Goal: Transaction & Acquisition: Book appointment/travel/reservation

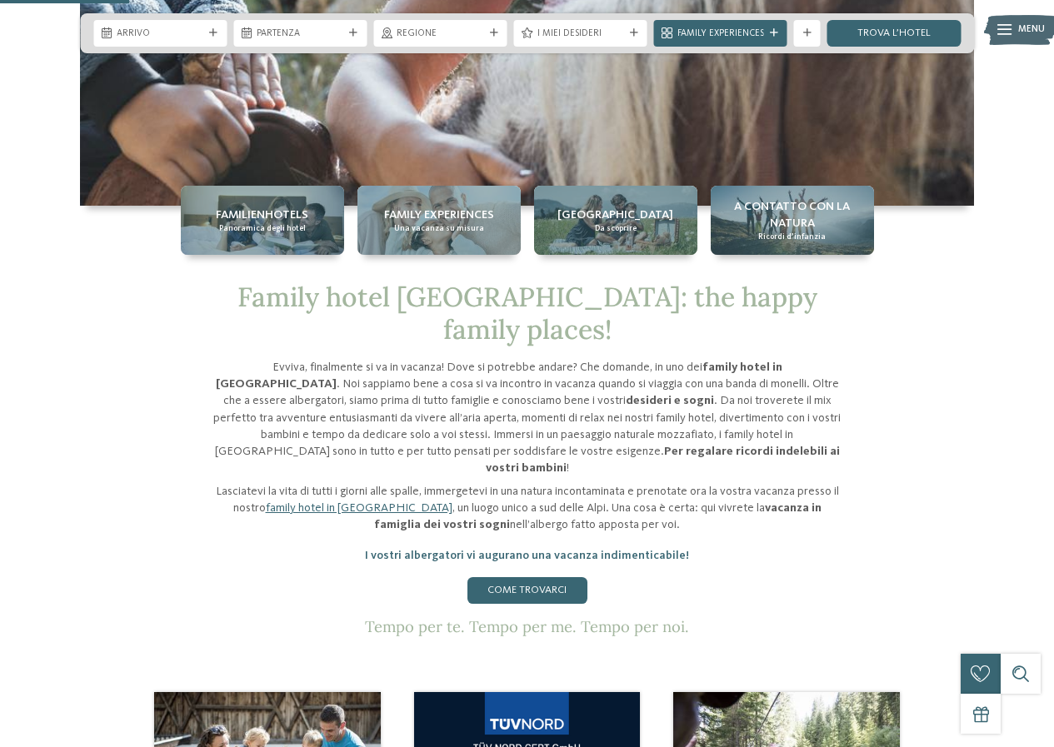
scroll to position [333, 0]
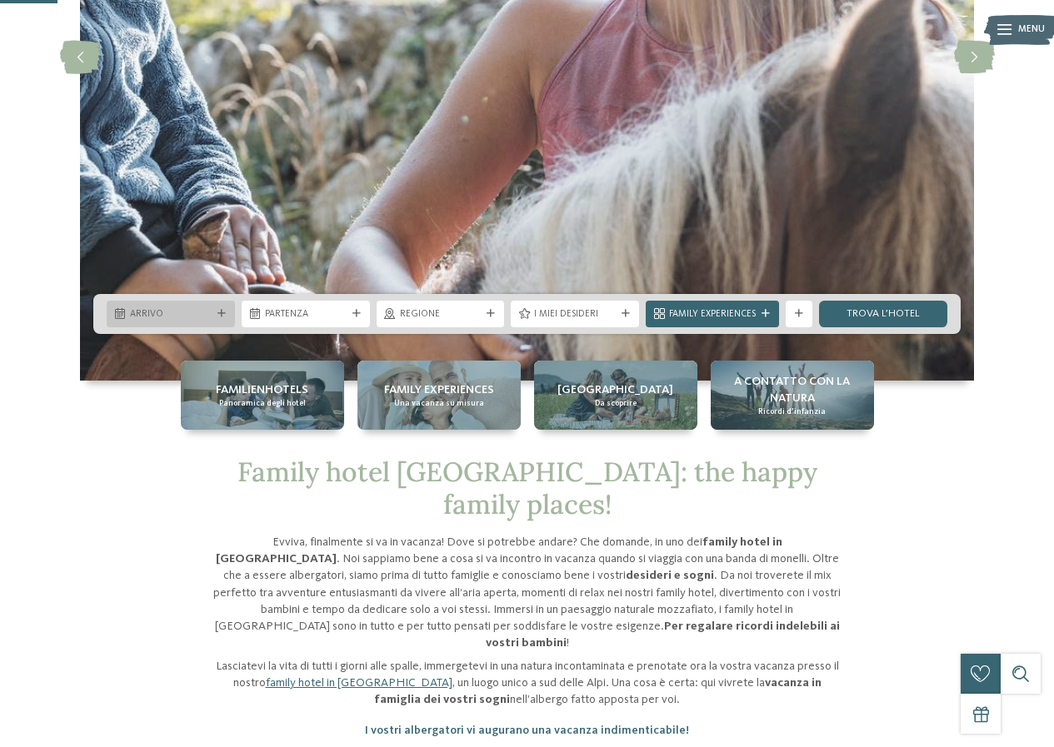
click at [214, 303] on div "Arrivo" at bounding box center [171, 314] width 128 height 27
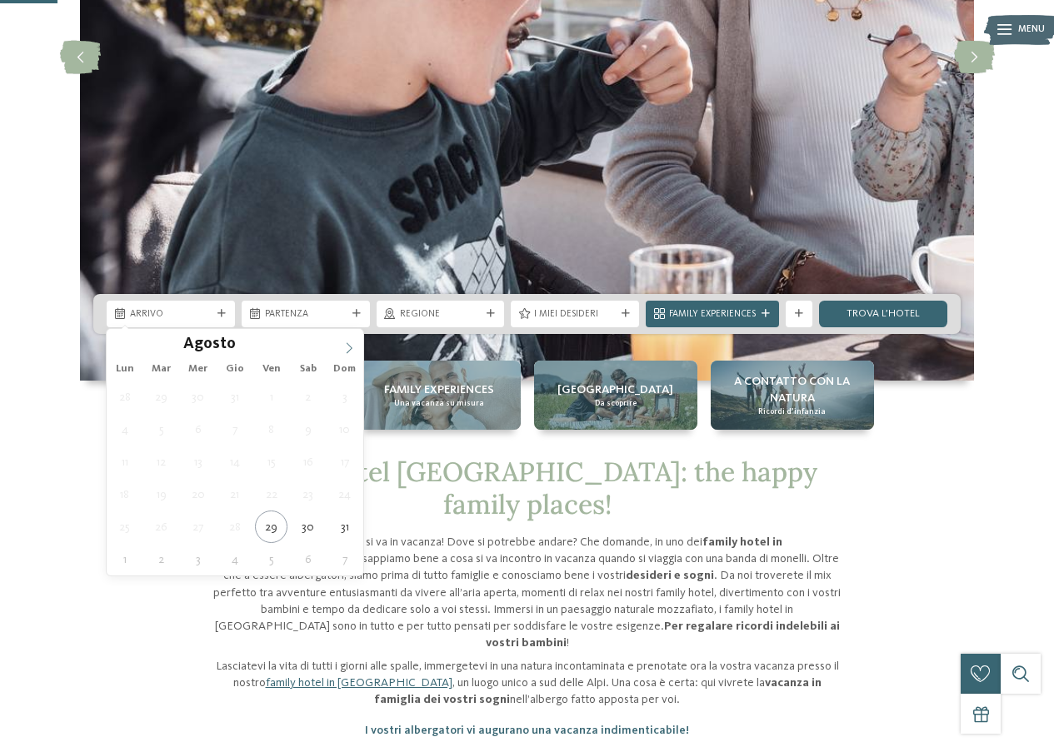
click at [351, 351] on icon at bounding box center [349, 348] width 12 height 12
type div "08.09.2025"
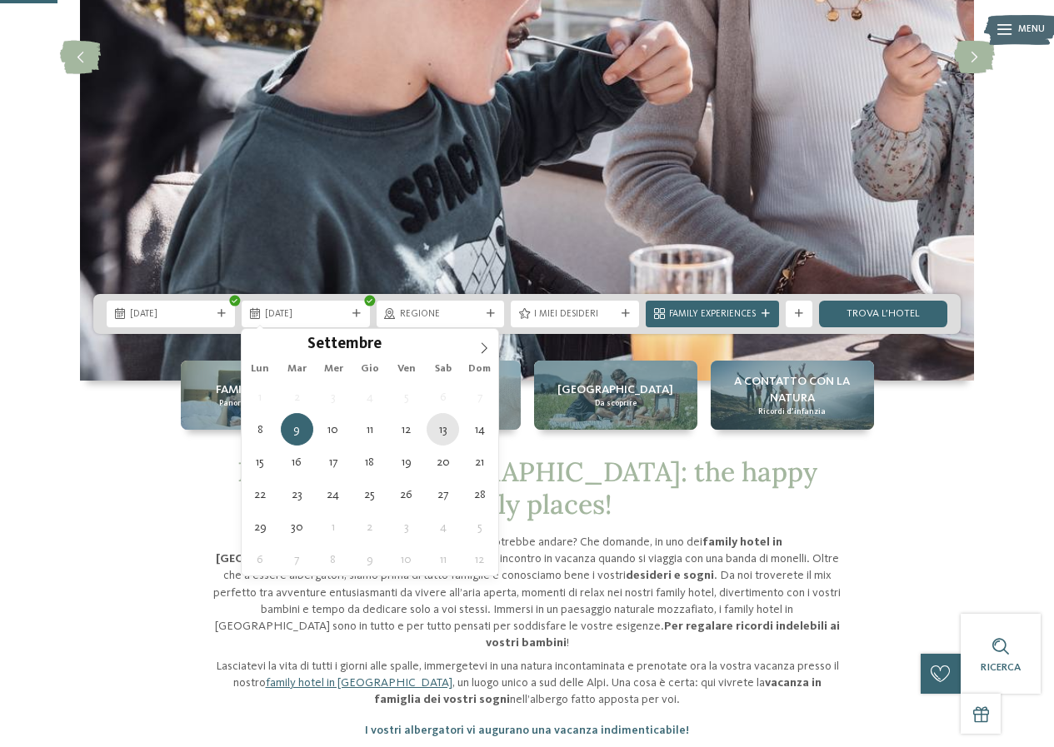
type div "13.09.2025"
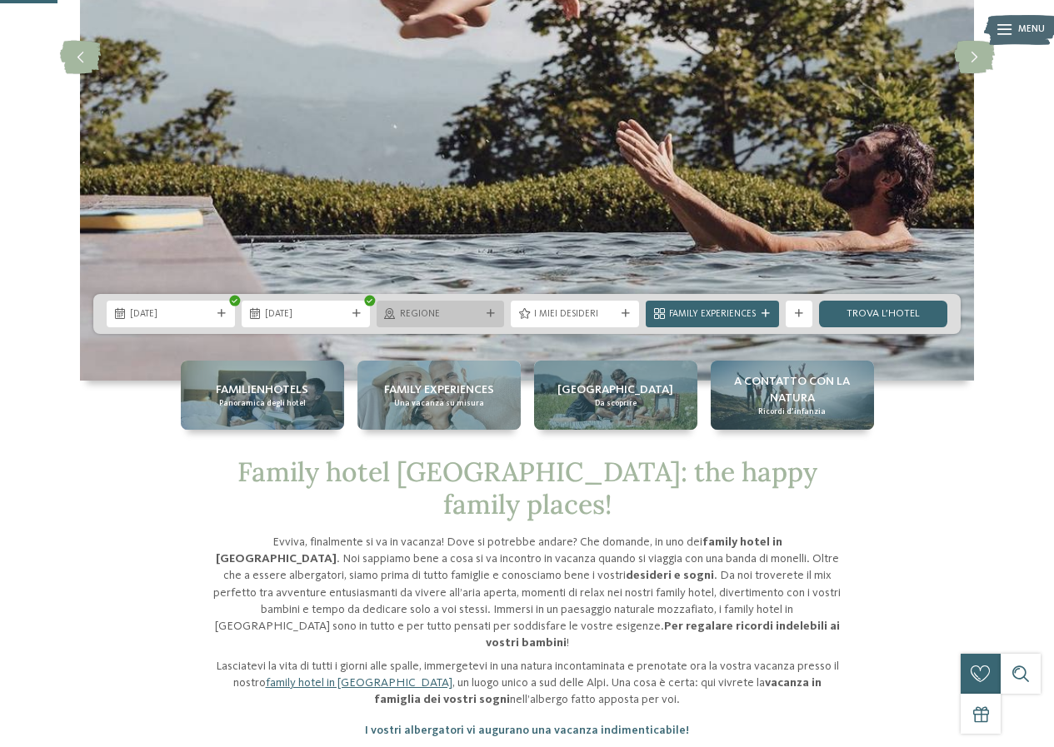
click at [473, 310] on span "Regione" at bounding box center [441, 314] width 82 height 13
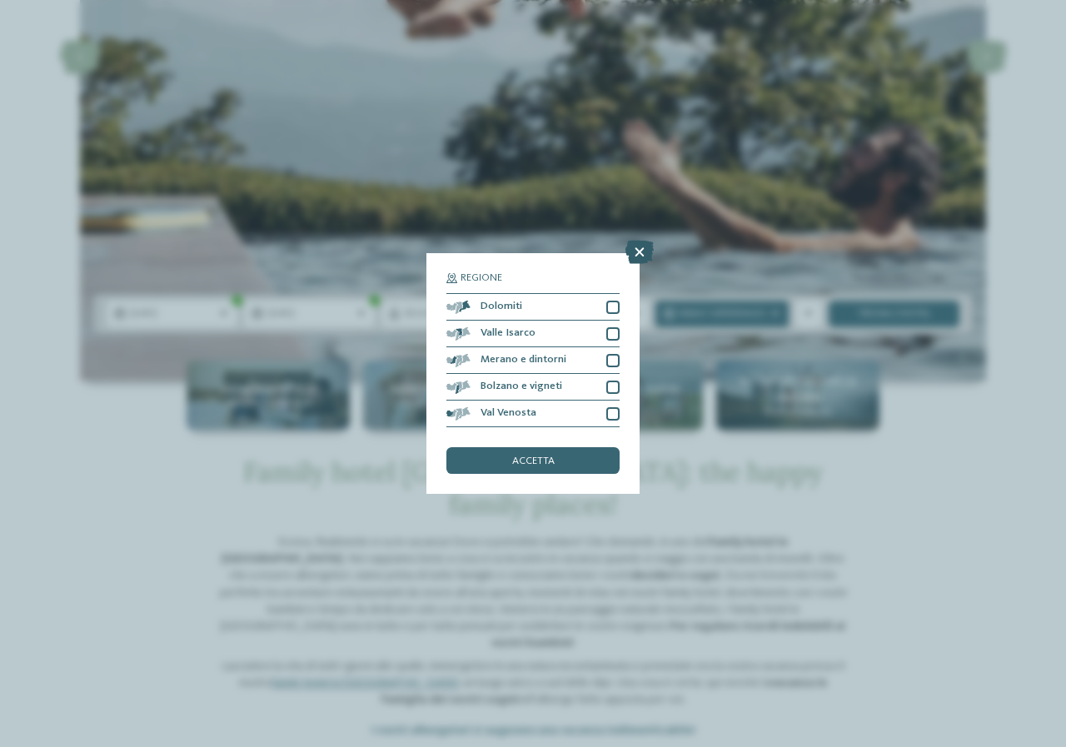
click at [632, 257] on icon at bounding box center [639, 252] width 28 height 23
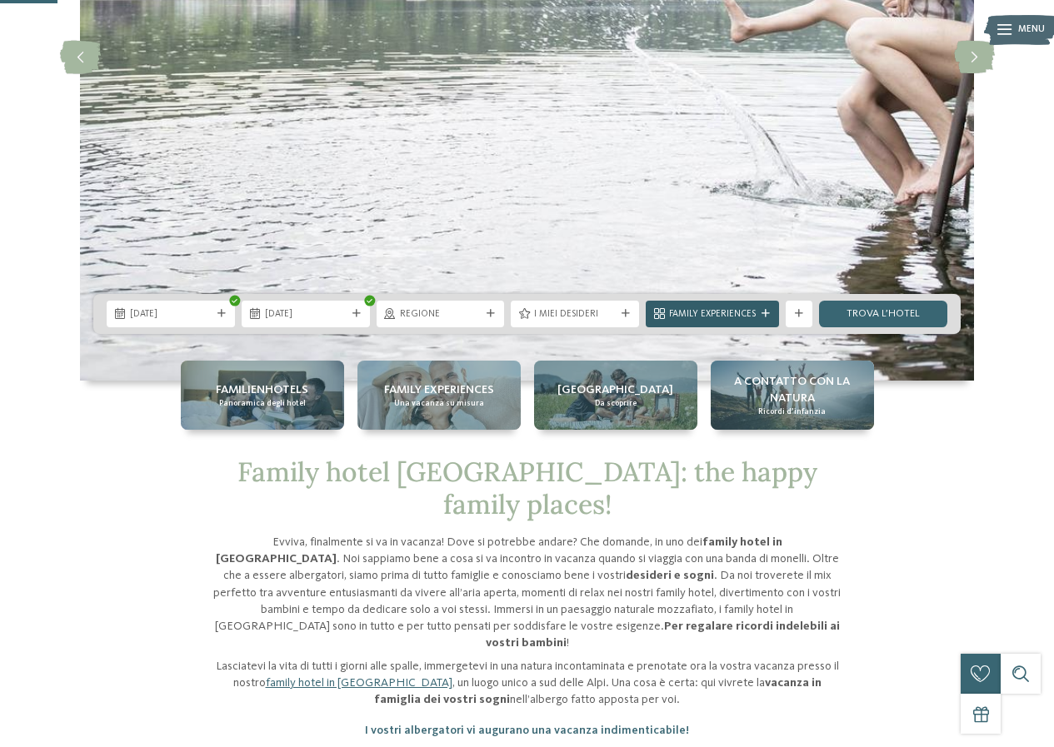
click at [765, 316] on icon at bounding box center [765, 314] width 8 height 8
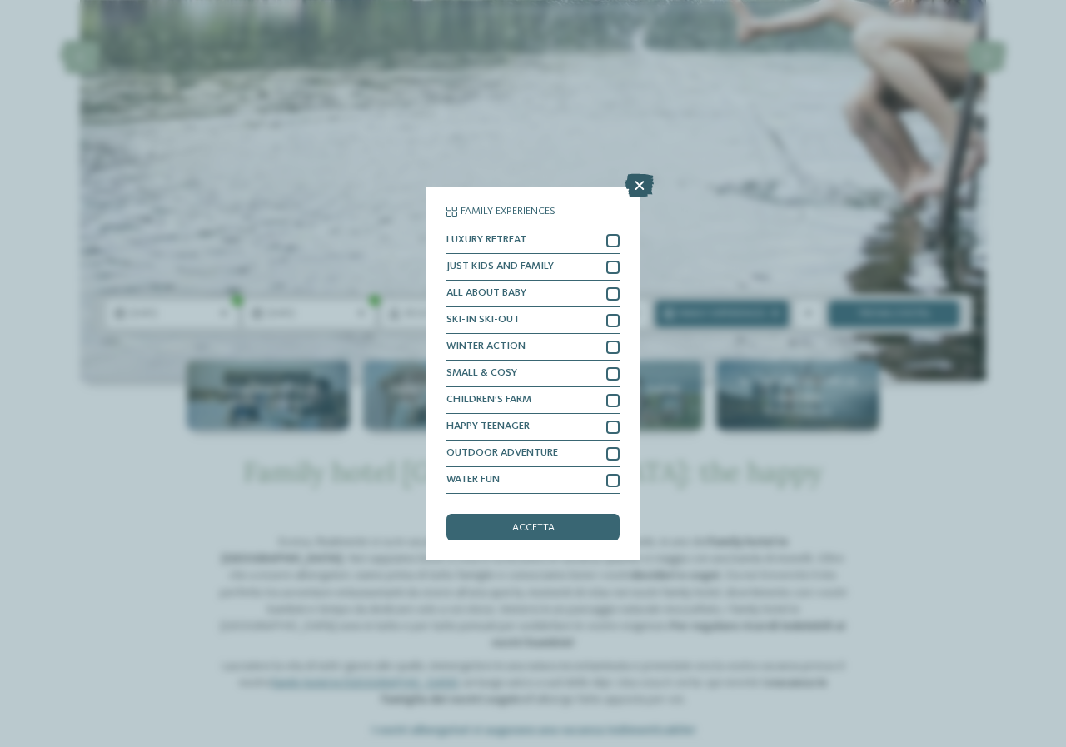
click at [633, 178] on icon at bounding box center [639, 185] width 28 height 23
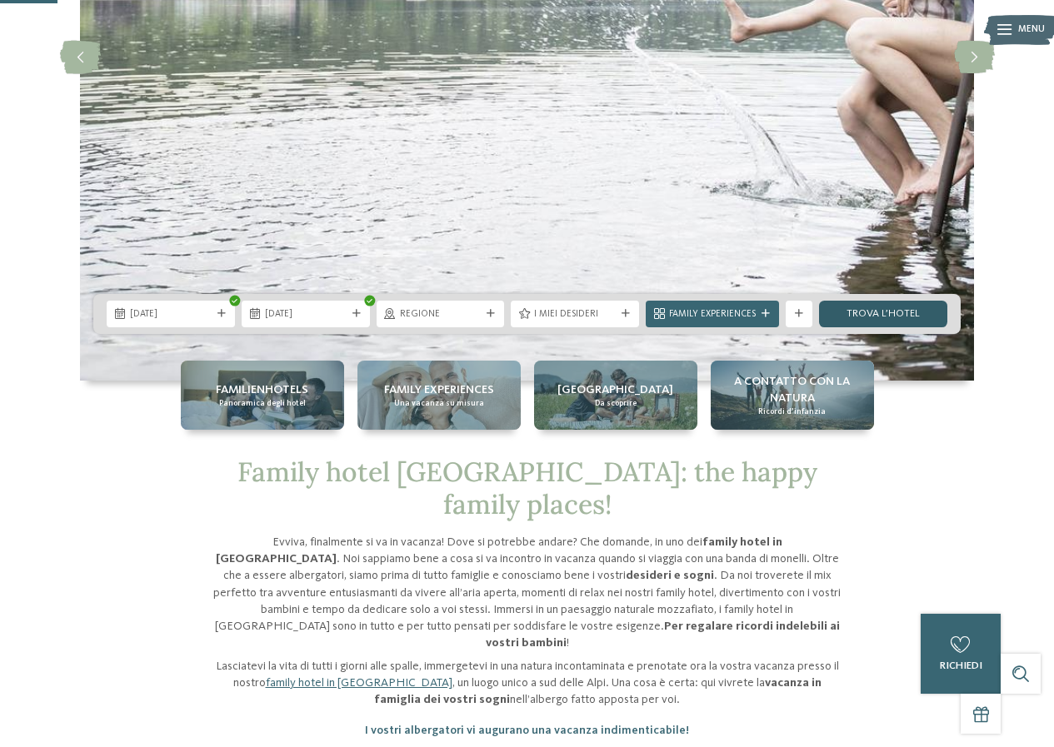
click at [877, 308] on link "trova l’hotel" at bounding box center [883, 314] width 128 height 27
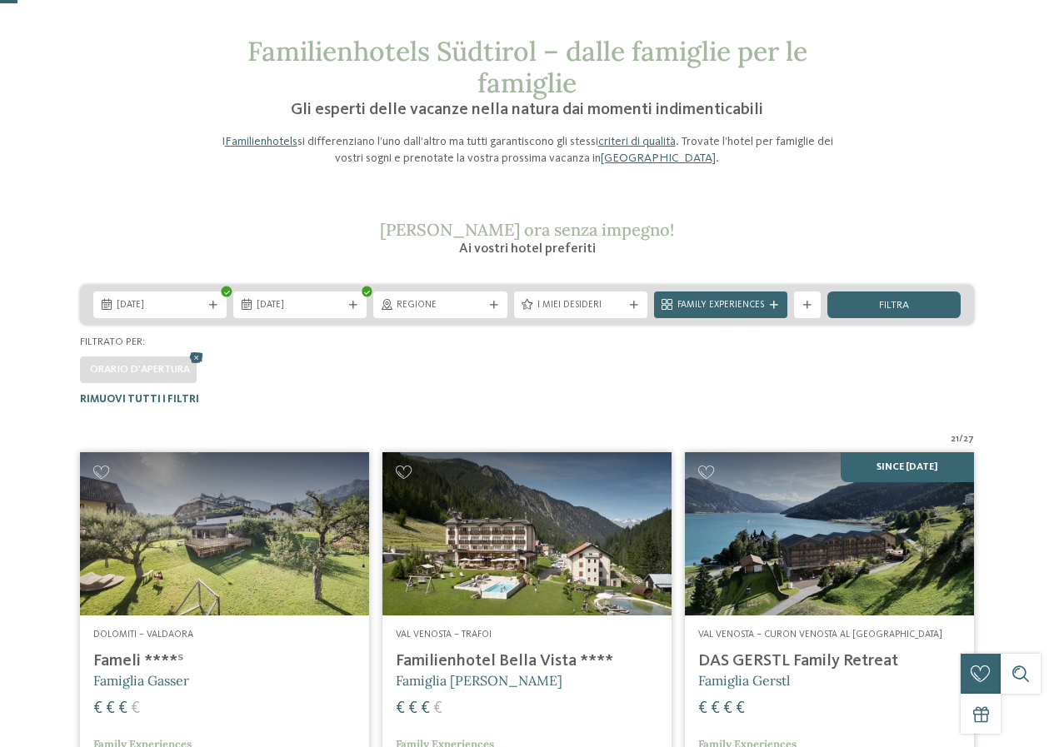
scroll to position [87, 0]
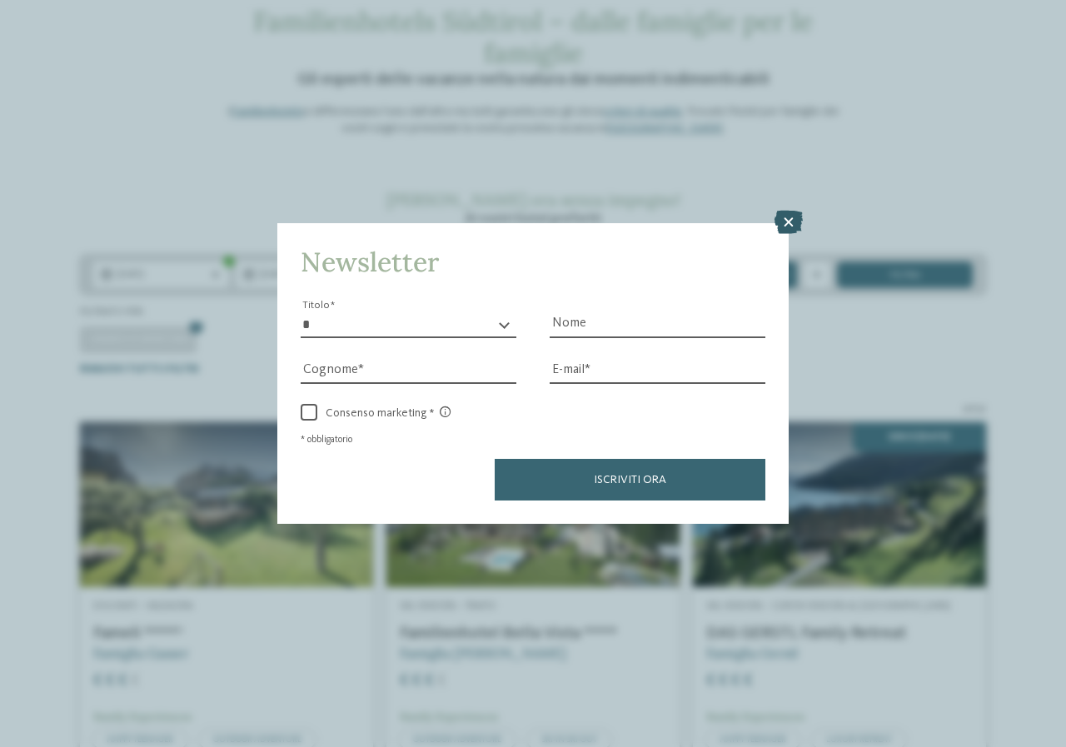
click at [787, 215] on icon at bounding box center [789, 222] width 28 height 23
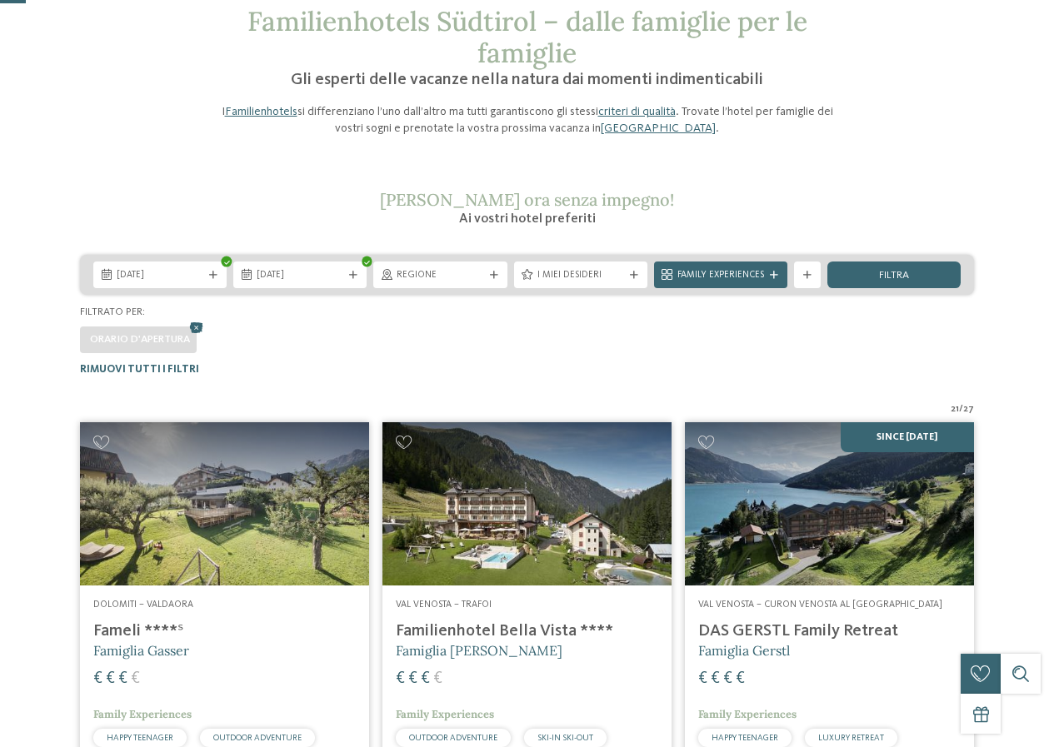
click at [161, 350] on div "Orario d'apertura" at bounding box center [138, 339] width 117 height 27
click at [810, 275] on icon at bounding box center [807, 276] width 8 height 8
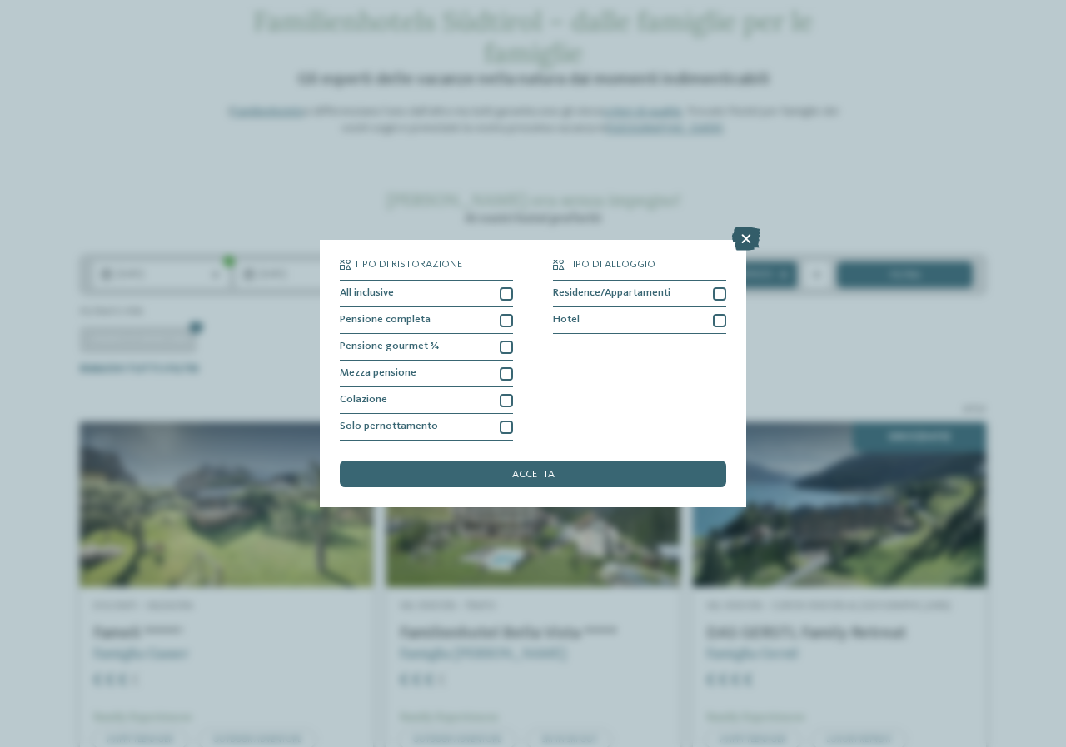
click at [744, 238] on icon at bounding box center [746, 238] width 28 height 23
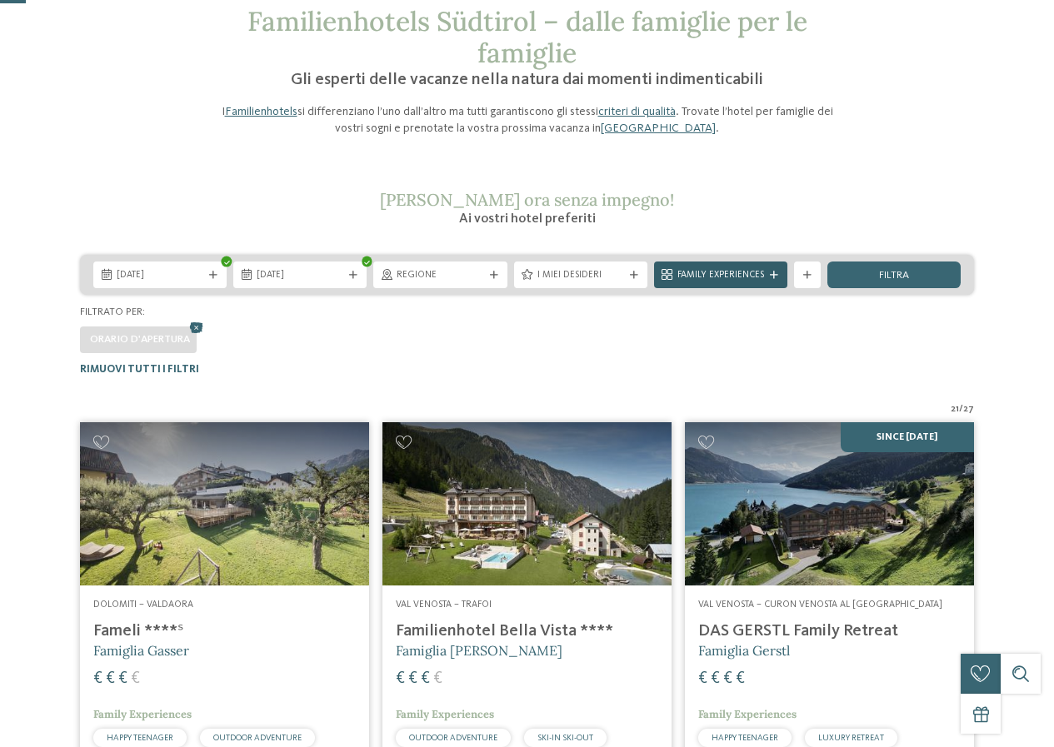
click at [702, 281] on span "Family Experiences" at bounding box center [720, 275] width 87 height 13
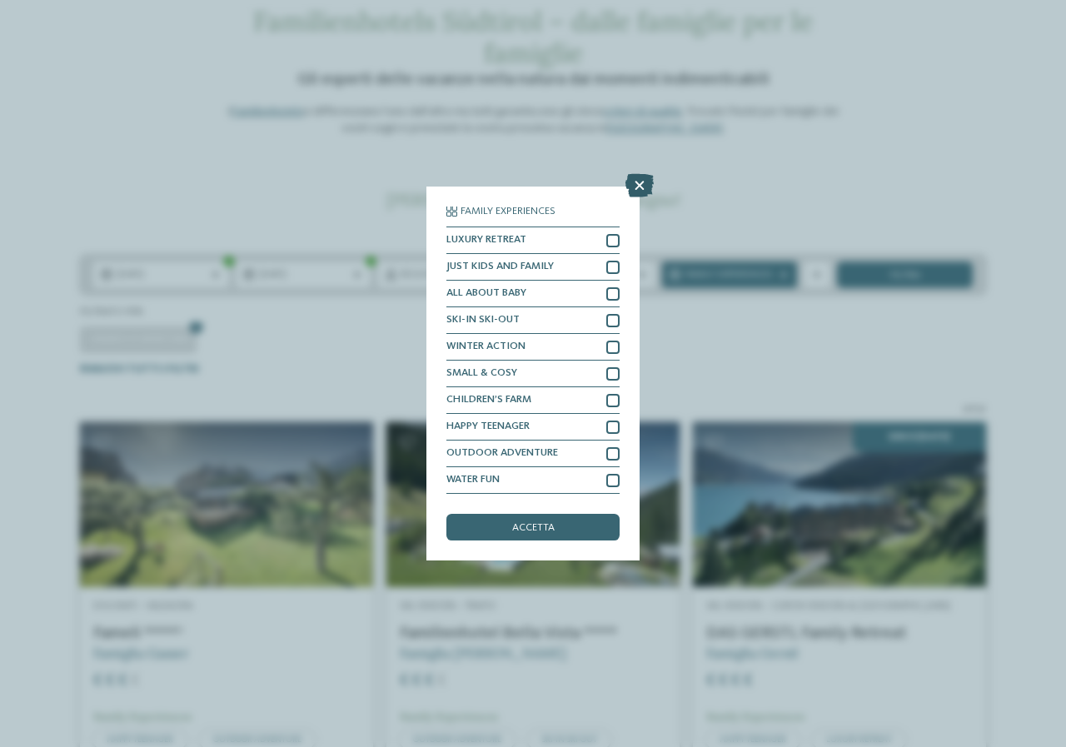
click at [642, 182] on icon at bounding box center [639, 185] width 28 height 23
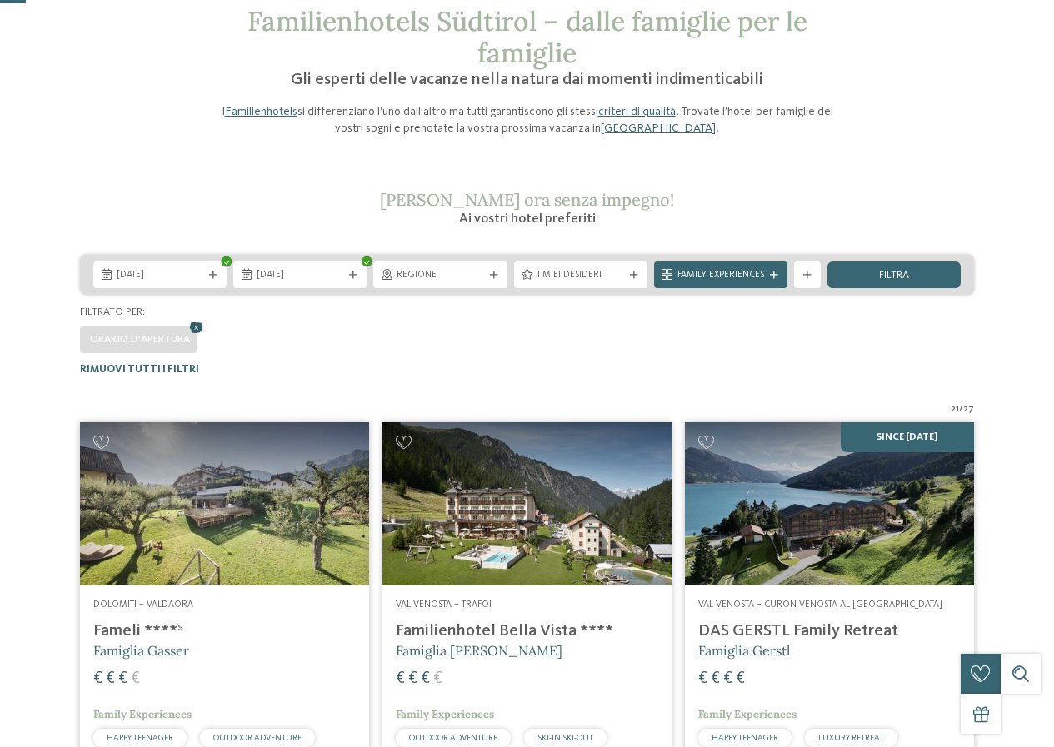
click at [194, 334] on icon at bounding box center [197, 328] width 20 height 17
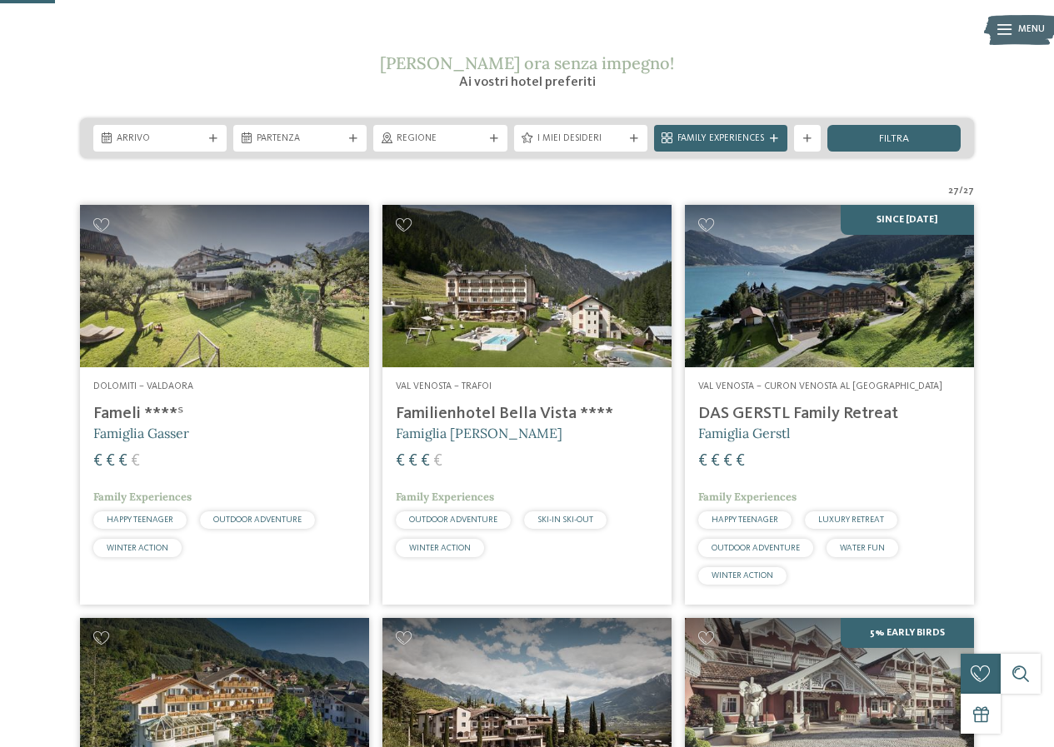
scroll to position [81, 0]
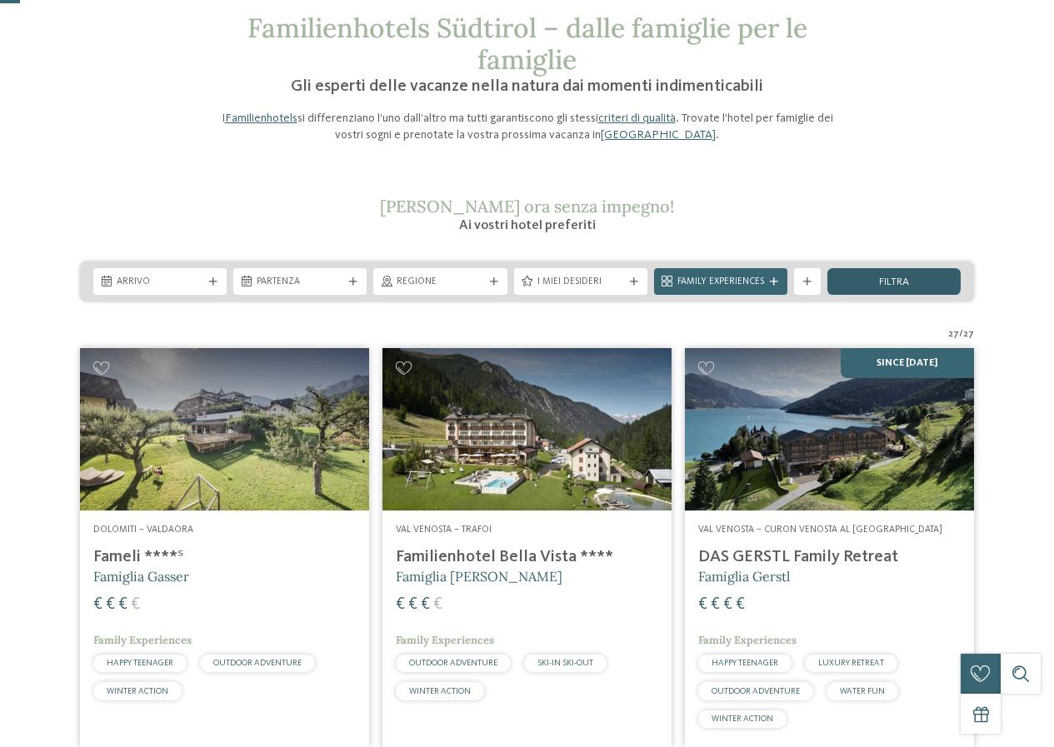
click at [927, 275] on div "filtra" at bounding box center [893, 281] width 133 height 27
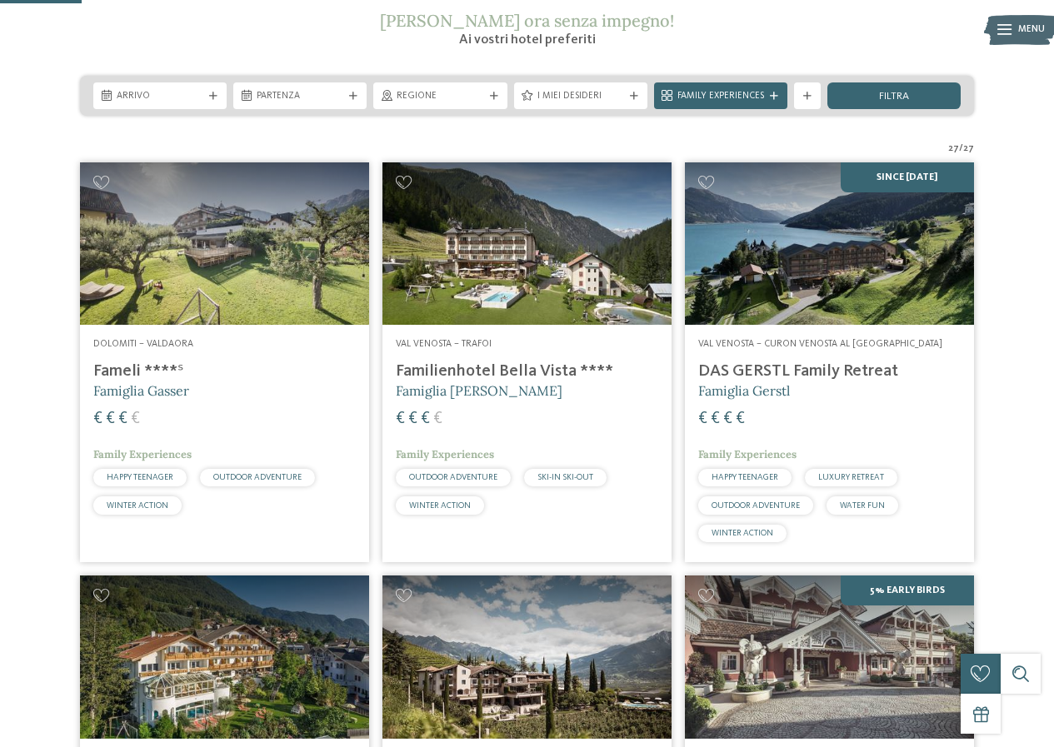
scroll to position [164, 0]
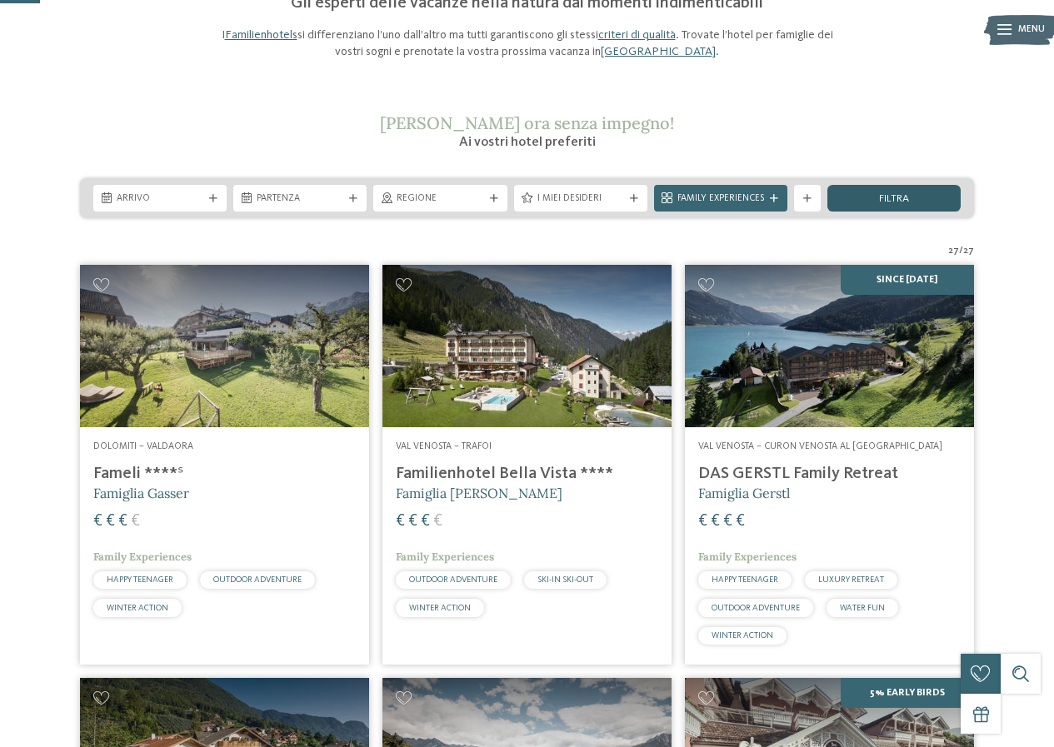
click at [897, 202] on span "filtra" at bounding box center [894, 199] width 30 height 11
click at [815, 192] on div "mostra altri filtri" at bounding box center [807, 198] width 27 height 27
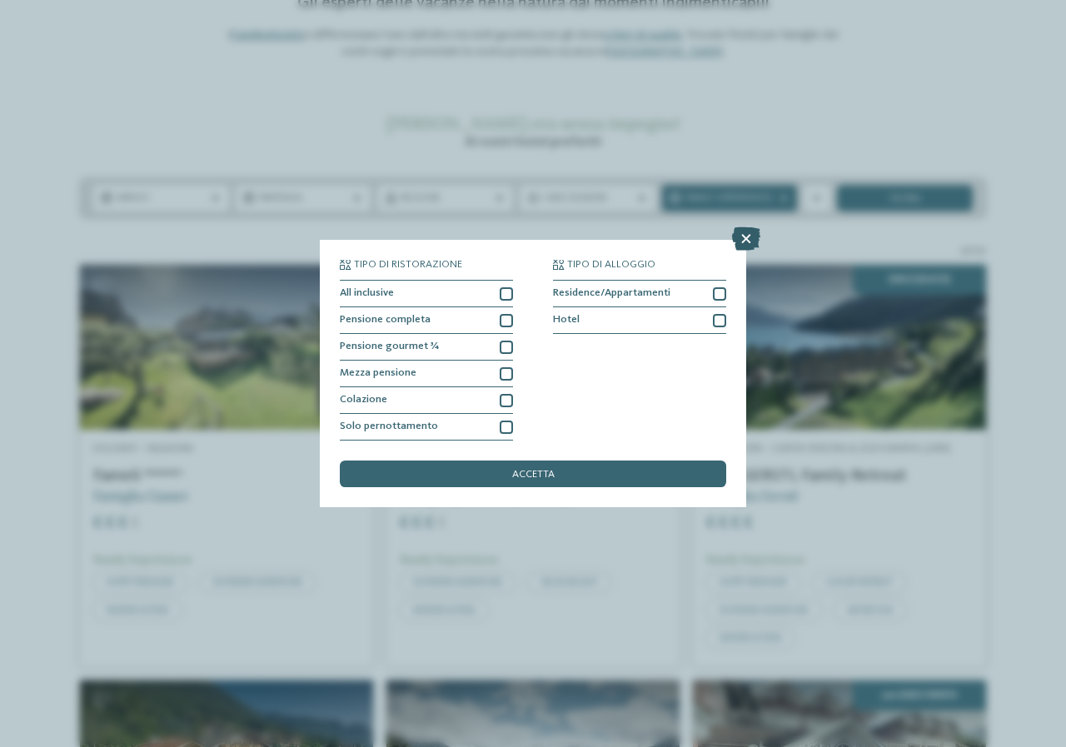
click at [750, 237] on icon at bounding box center [746, 238] width 28 height 23
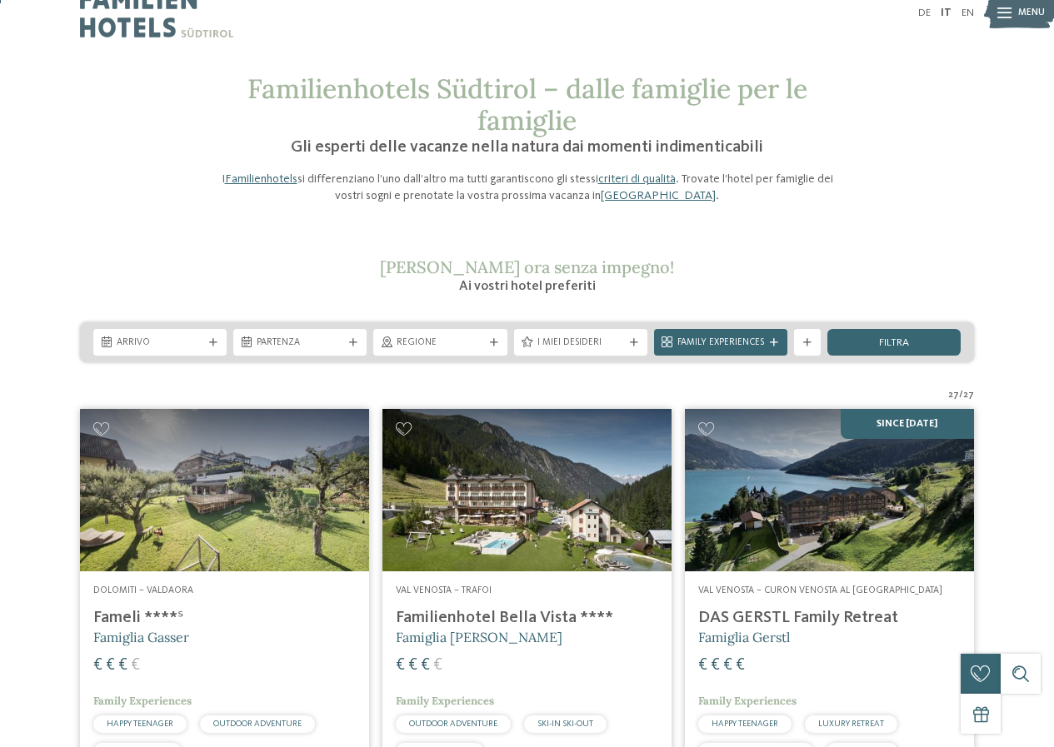
scroll to position [0, 0]
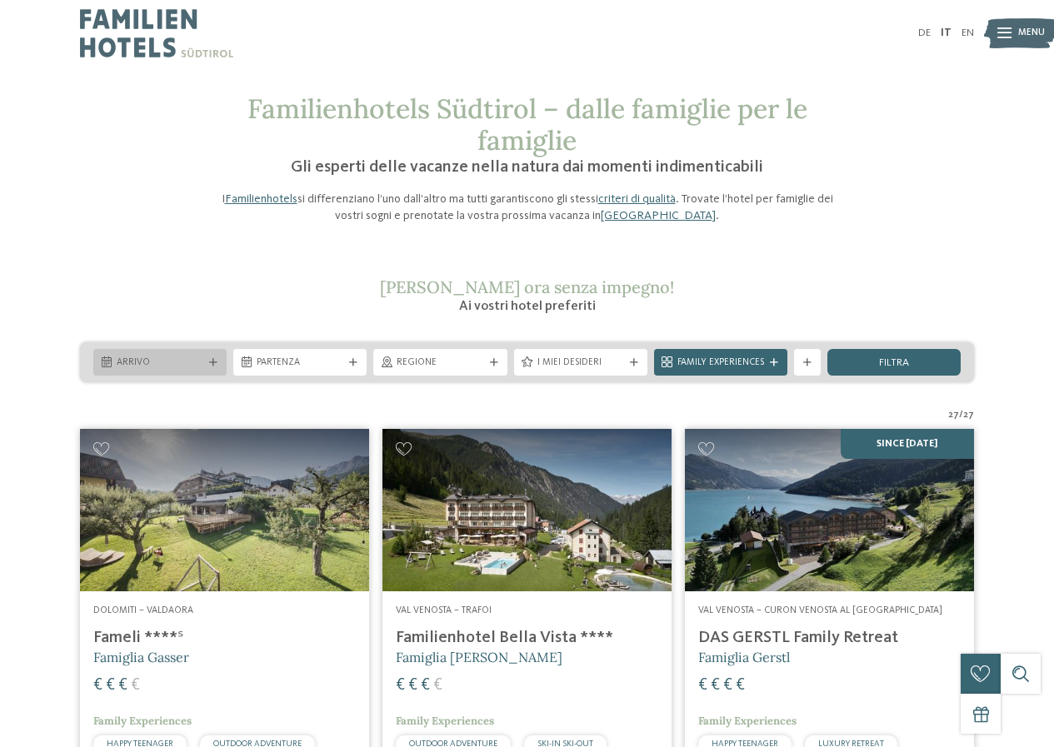
click at [162, 359] on span "Arrivo" at bounding box center [160, 362] width 87 height 13
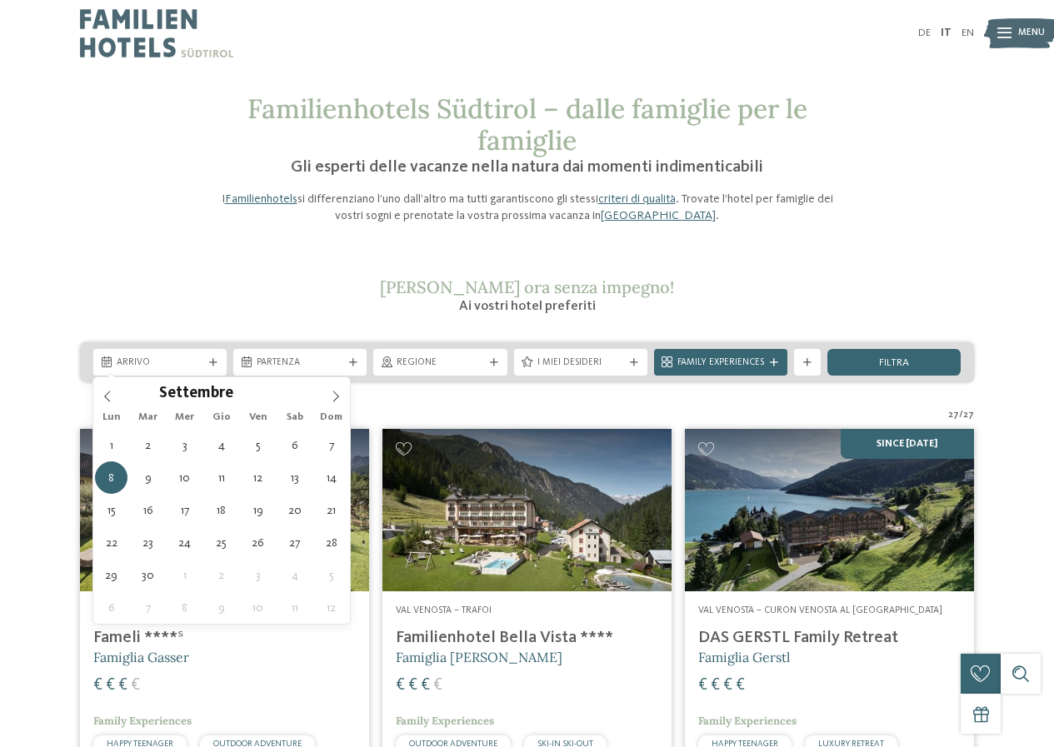
click at [127, 478] on div "1 2 3 4 5 6 7 8 9 10 11 12 13 14 15 16 17 18 19 20 21 22 23 24 25 26 27 28 29 3…" at bounding box center [221, 526] width 257 height 195
type div "08.09.2025"
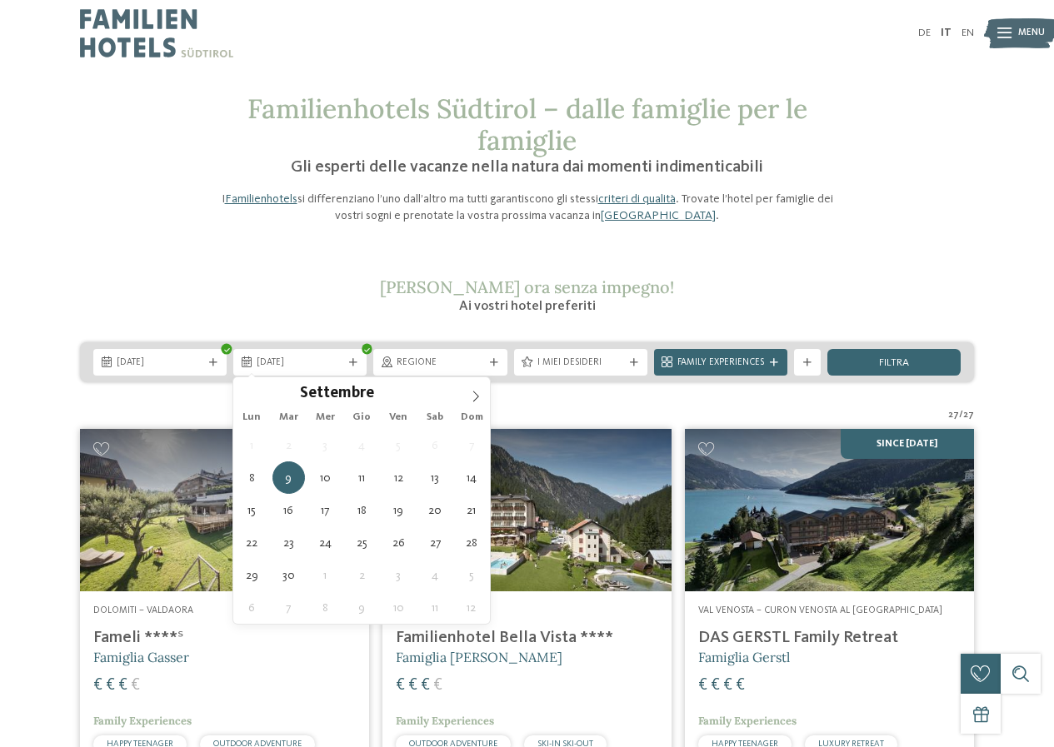
drag, startPoint x: 116, startPoint y: 477, endPoint x: 125, endPoint y: 471, distance: 10.9
type div "13.09.2025"
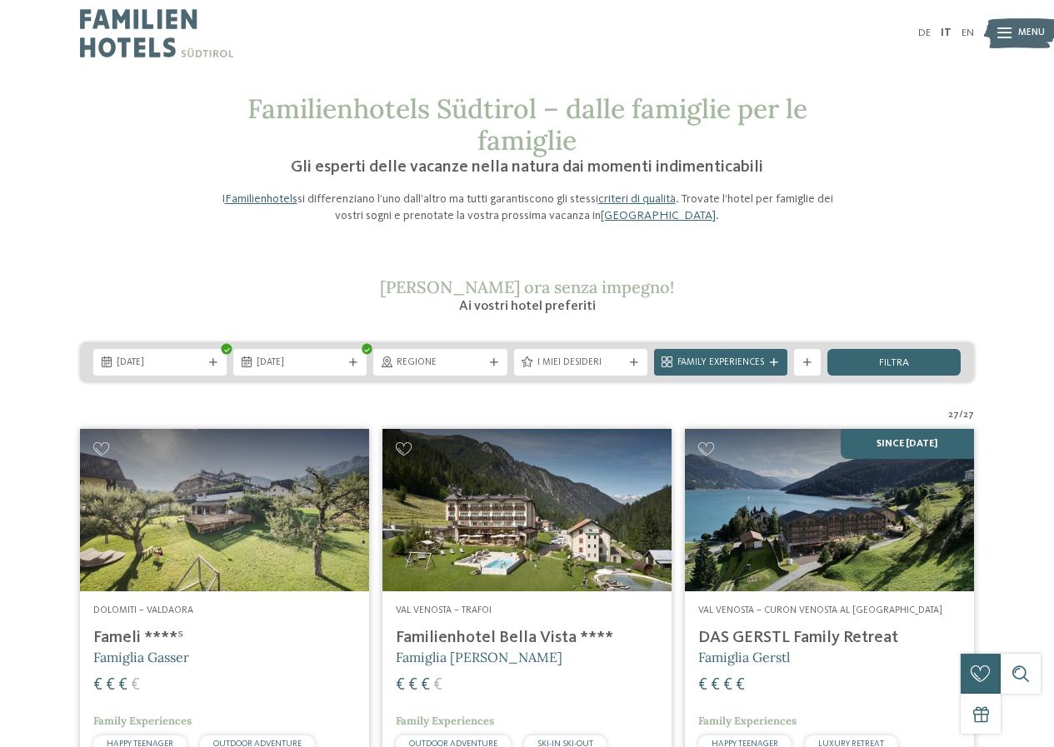
click at [880, 353] on div "filtra" at bounding box center [893, 362] width 133 height 27
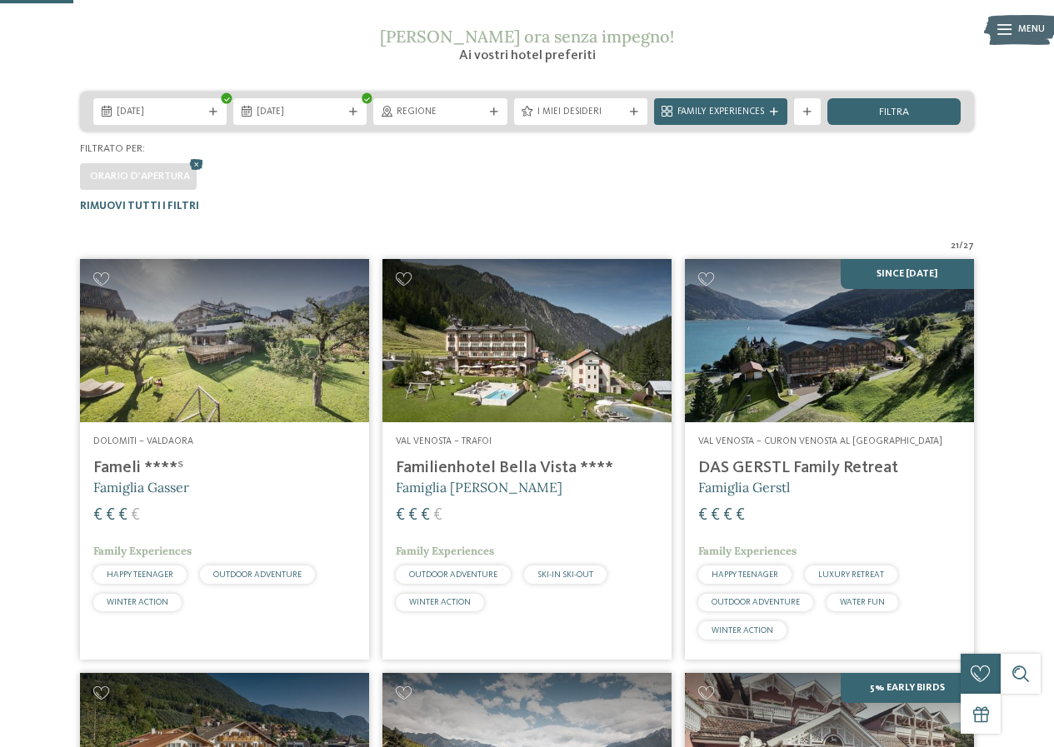
scroll to position [245, 0]
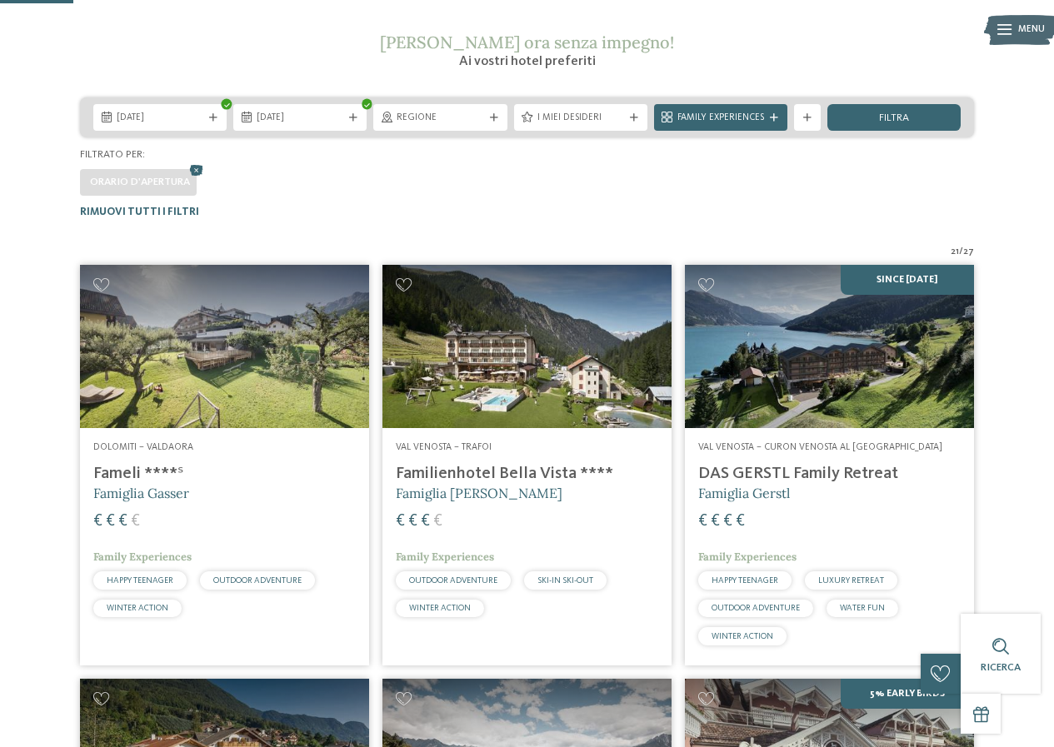
click at [458, 132] on div "08.09.2025 13.09.2025" at bounding box center [527, 117] width 894 height 40
click at [458, 126] on div "Regione" at bounding box center [439, 117] width 133 height 27
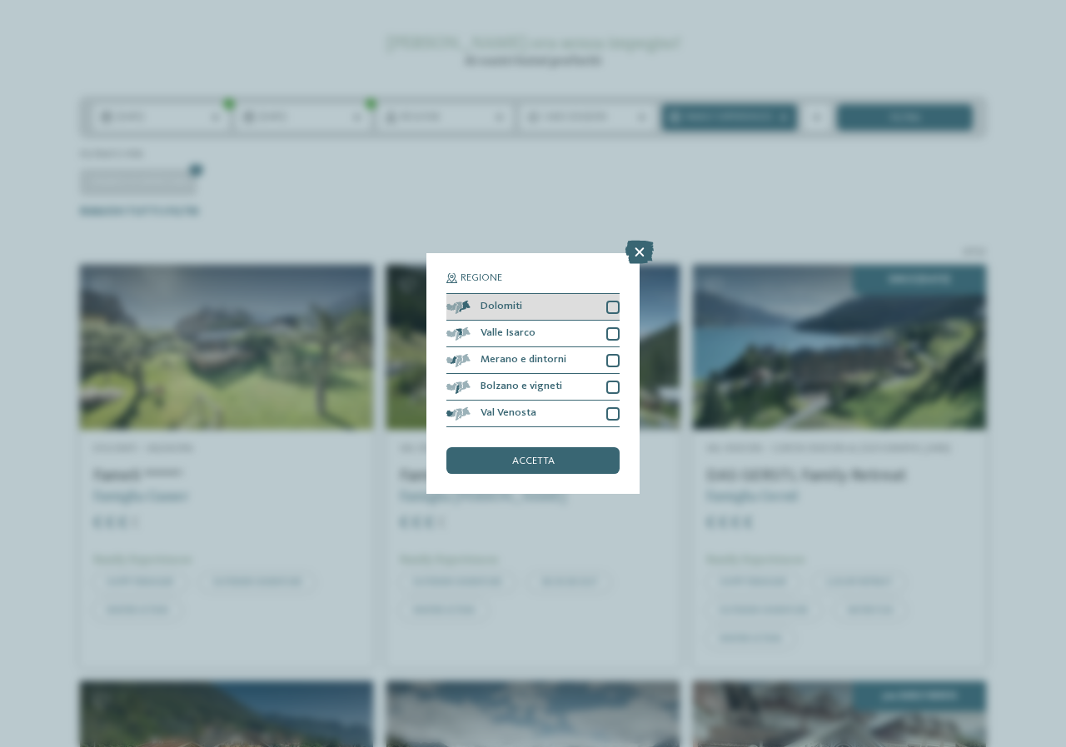
click at [532, 300] on div "Dolomiti" at bounding box center [532, 307] width 173 height 27
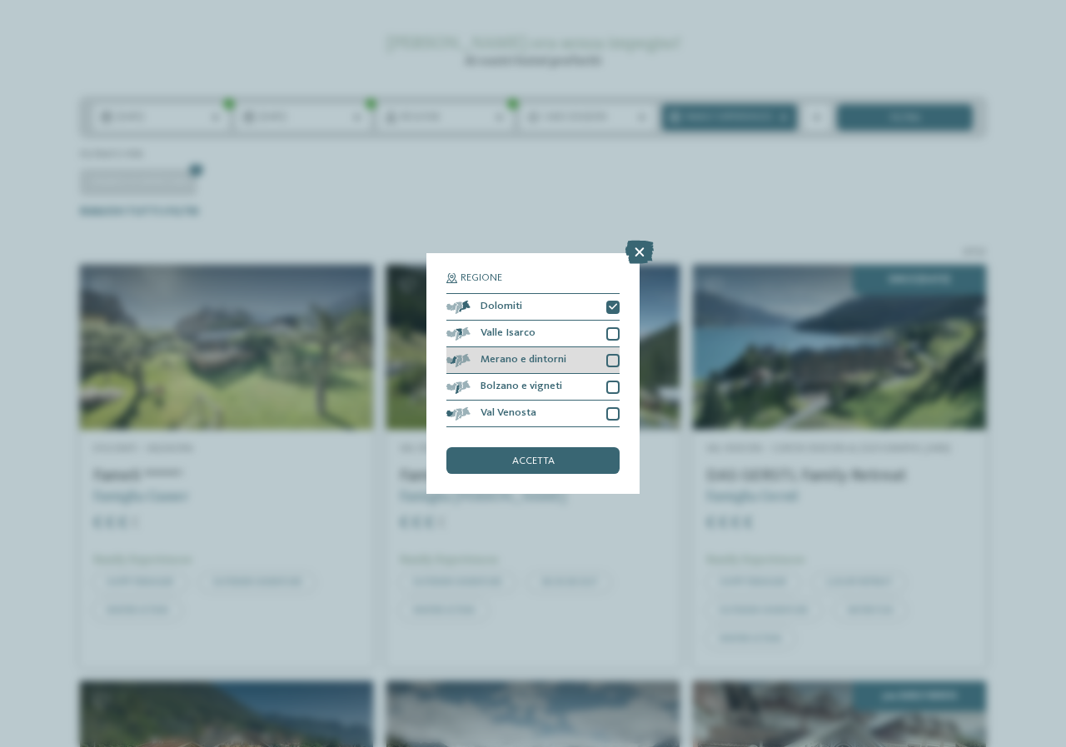
click at [602, 358] on div "Merano e dintorni" at bounding box center [532, 360] width 173 height 27
click at [584, 458] on div "accetta" at bounding box center [532, 460] width 173 height 27
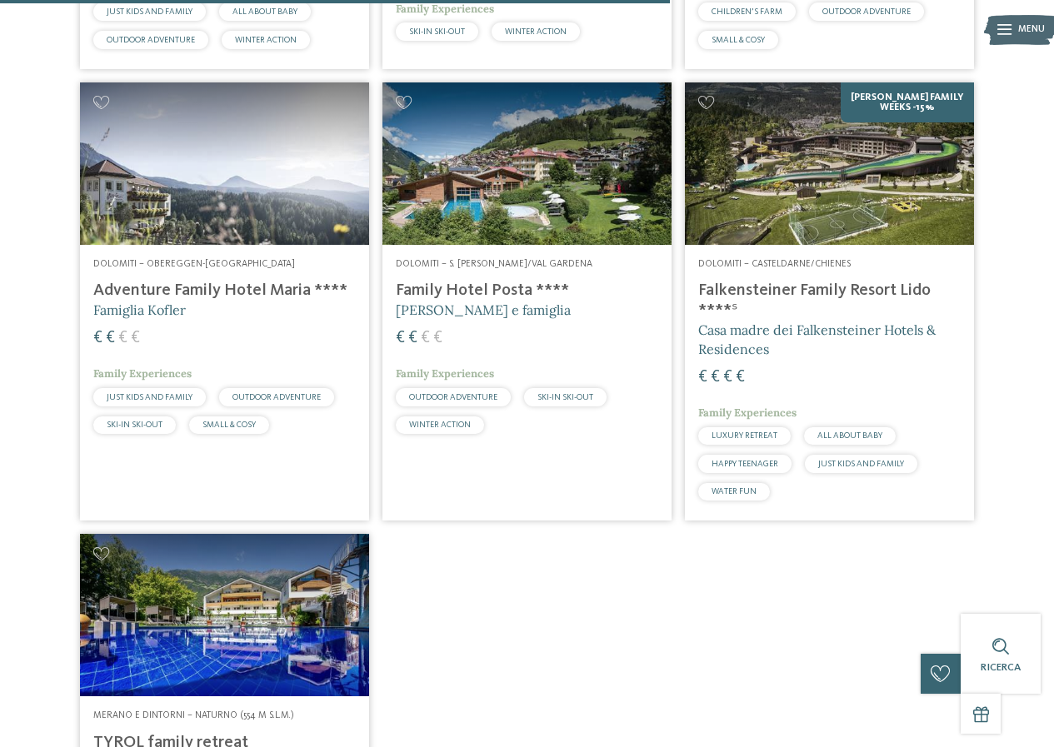
scroll to position [1661, 0]
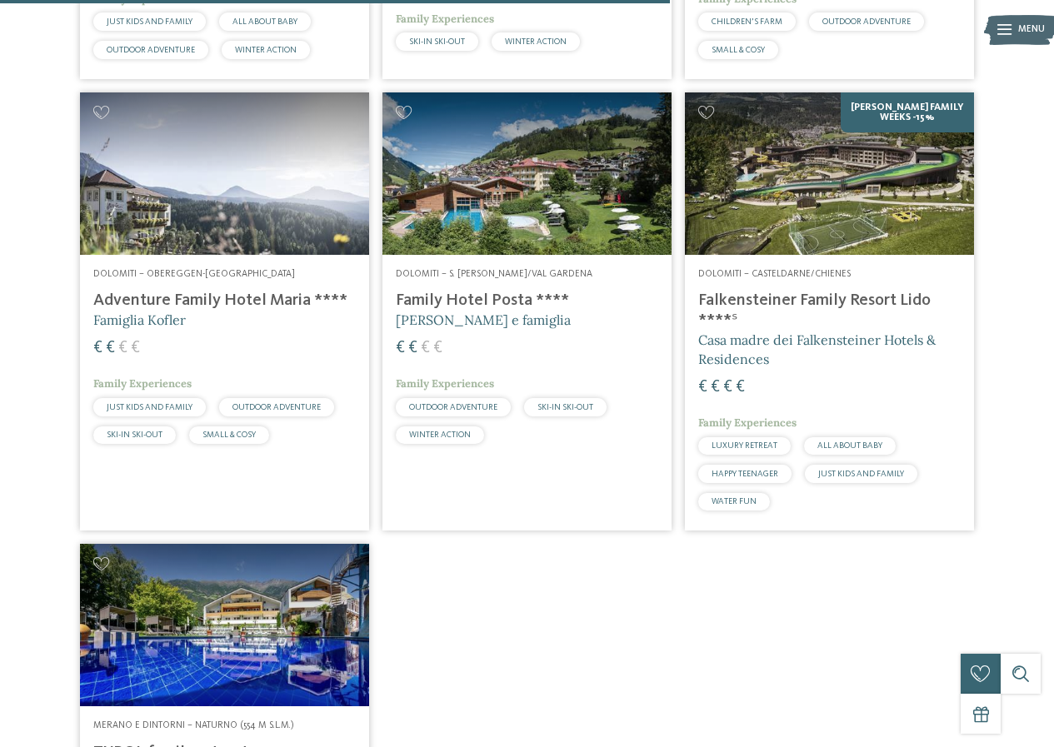
click at [777, 291] on h4 "Falkensteiner Family Resort Lido ****ˢ" at bounding box center [829, 311] width 262 height 40
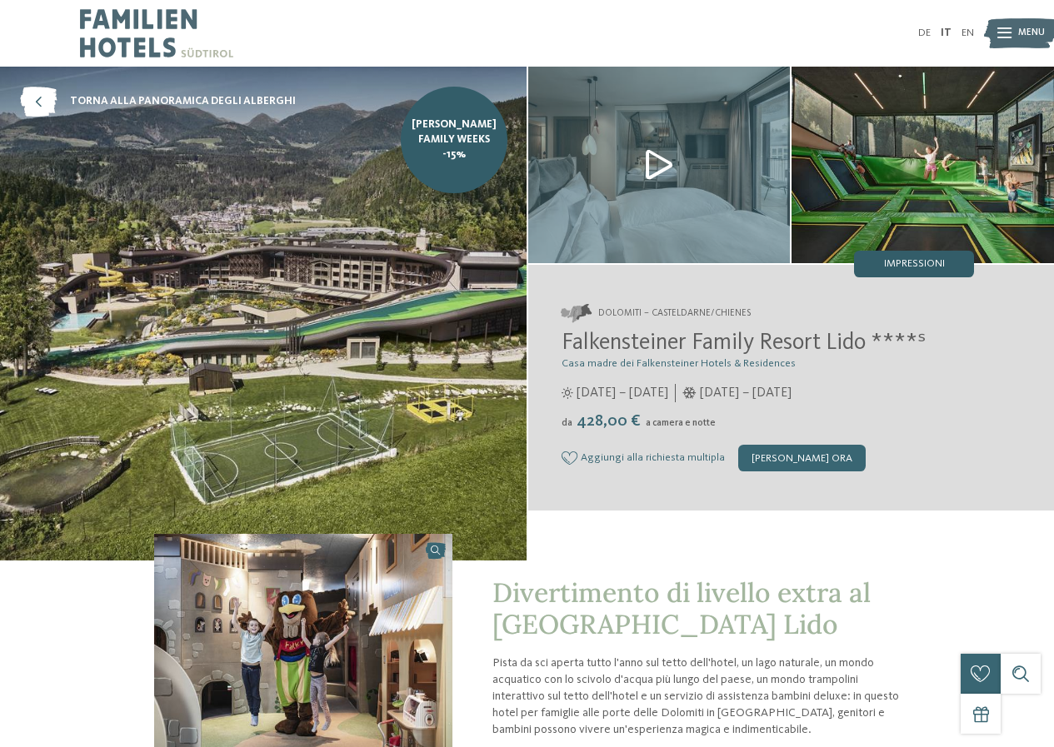
click at [901, 266] on span "Impressioni" at bounding box center [914, 264] width 61 height 11
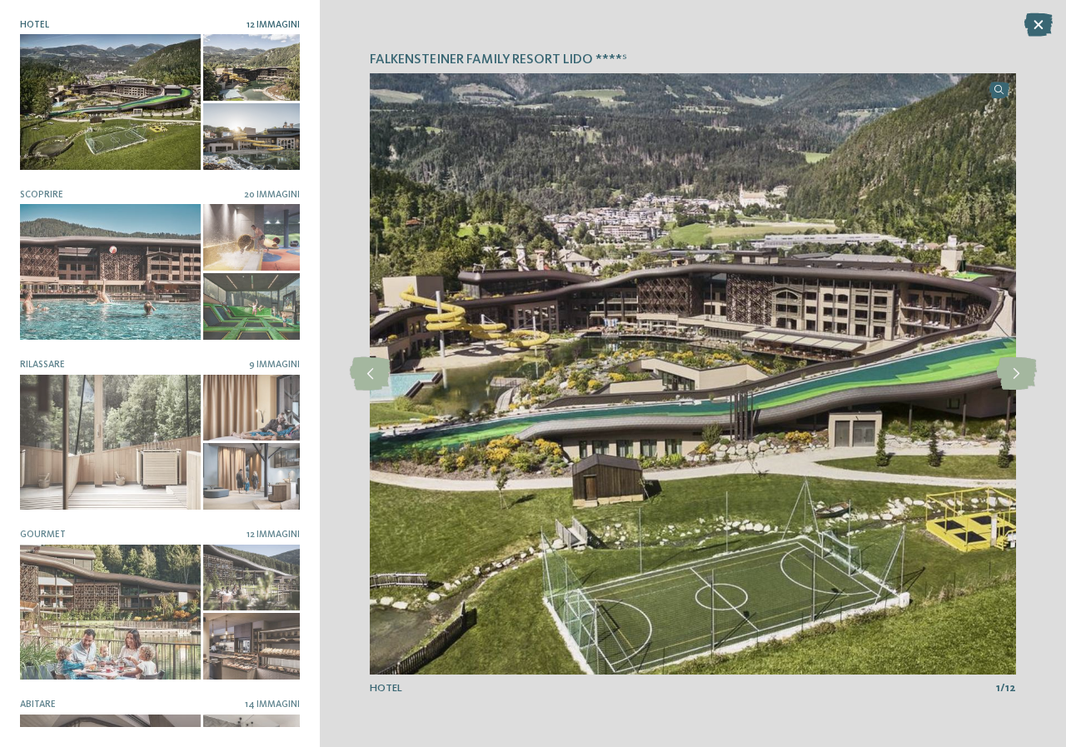
click at [242, 183] on div "Hotel 12 Immagini" at bounding box center [160, 373] width 280 height 707
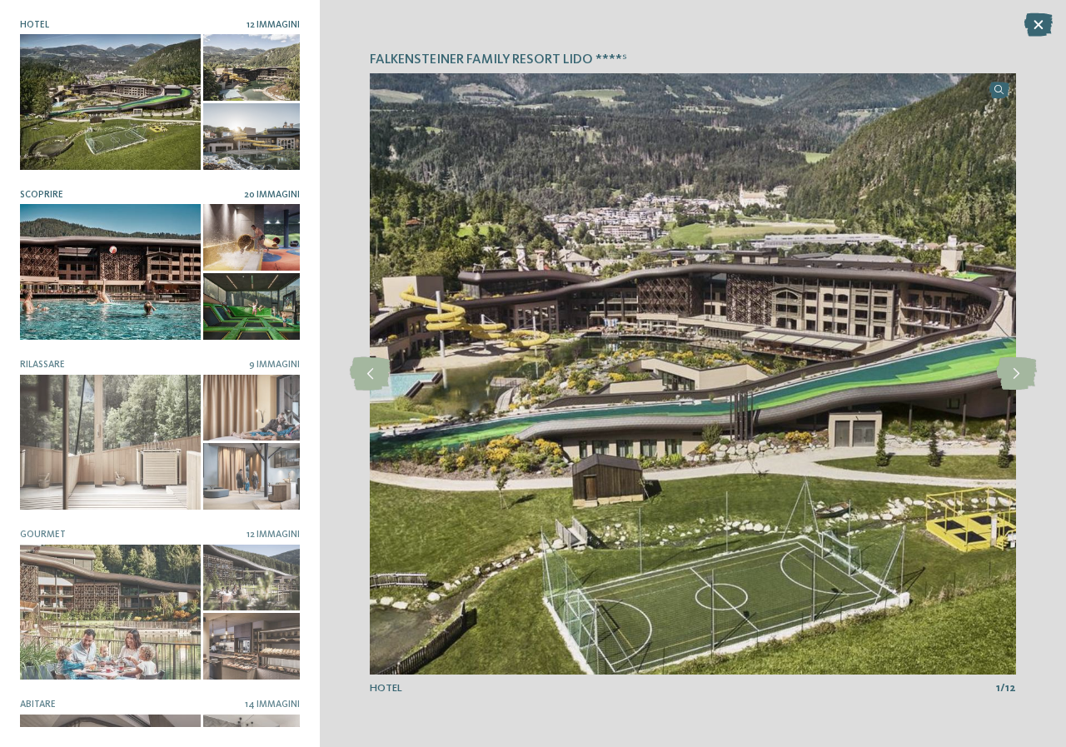
click at [251, 190] on span "20 Immagini" at bounding box center [272, 195] width 56 height 10
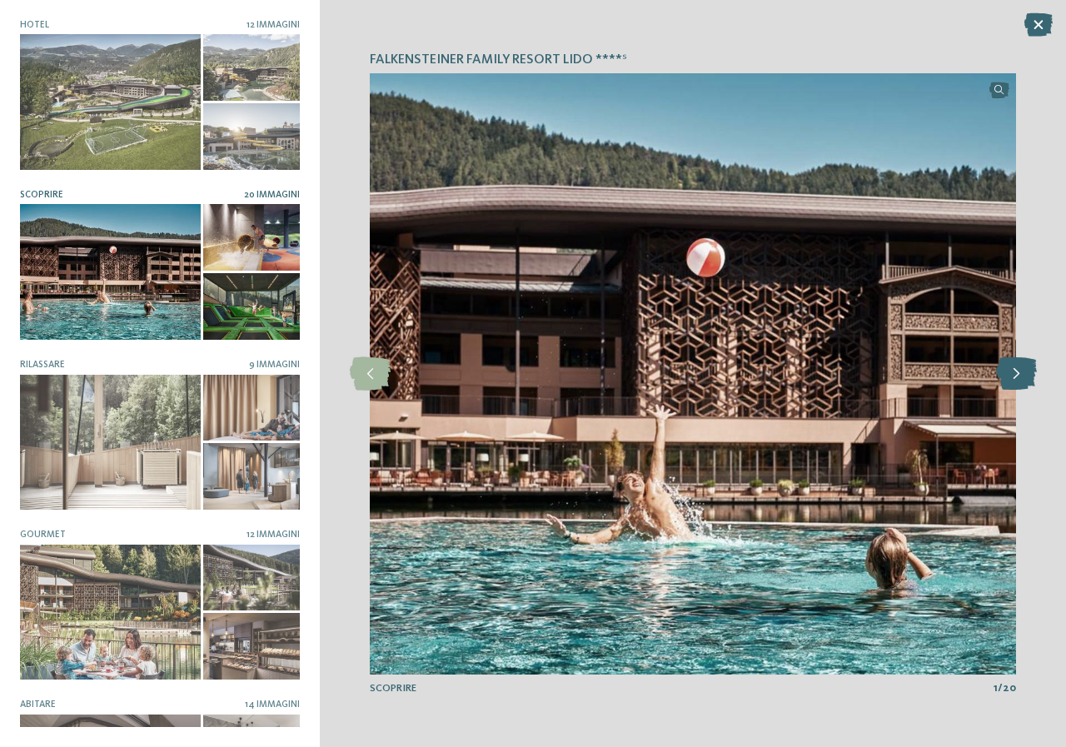
click at [1014, 364] on icon at bounding box center [1016, 373] width 41 height 33
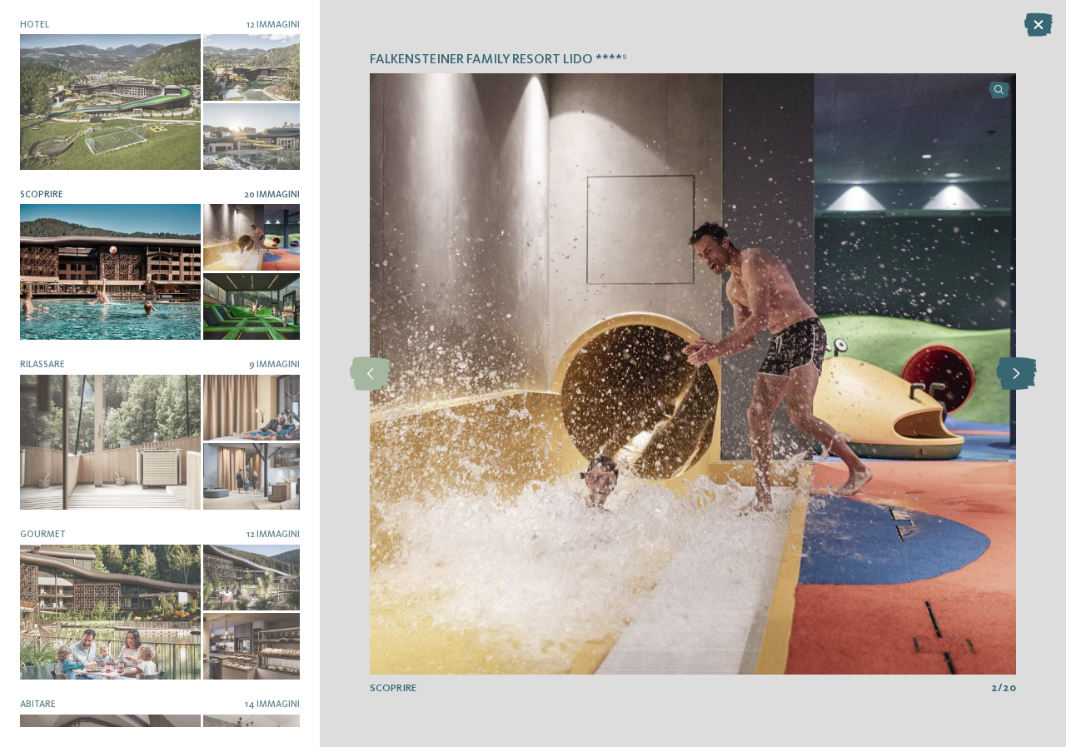
click at [1024, 371] on icon at bounding box center [1016, 373] width 41 height 33
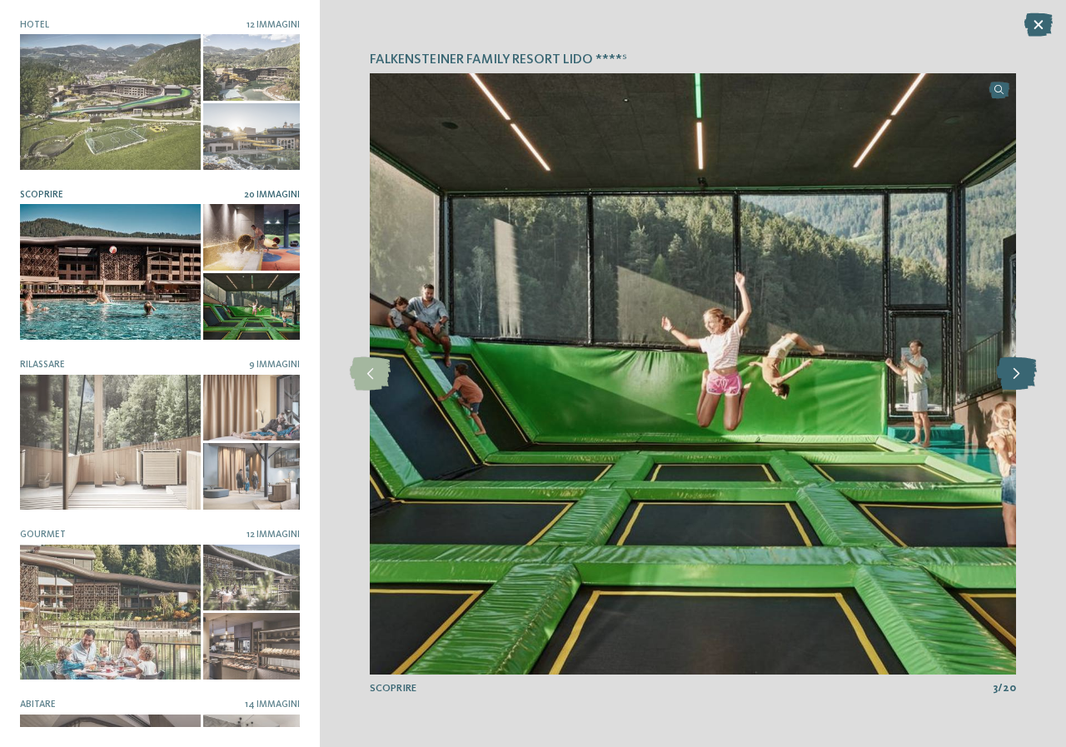
click at [1024, 371] on icon at bounding box center [1016, 373] width 41 height 33
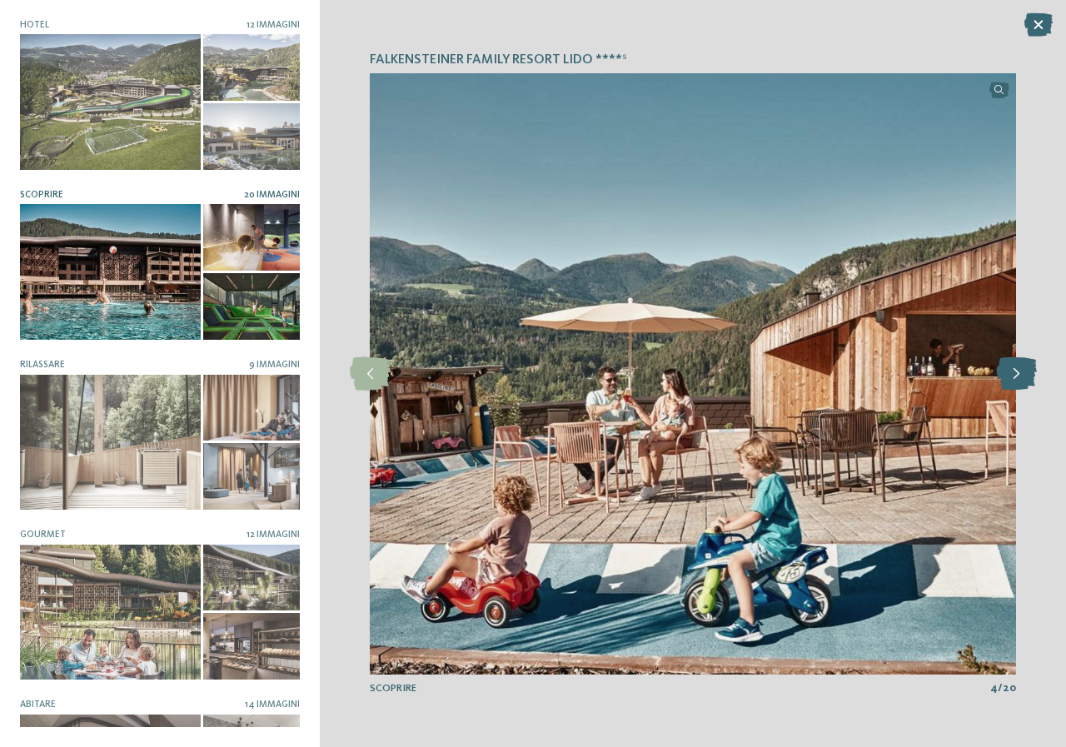
click at [1024, 371] on icon at bounding box center [1016, 373] width 41 height 33
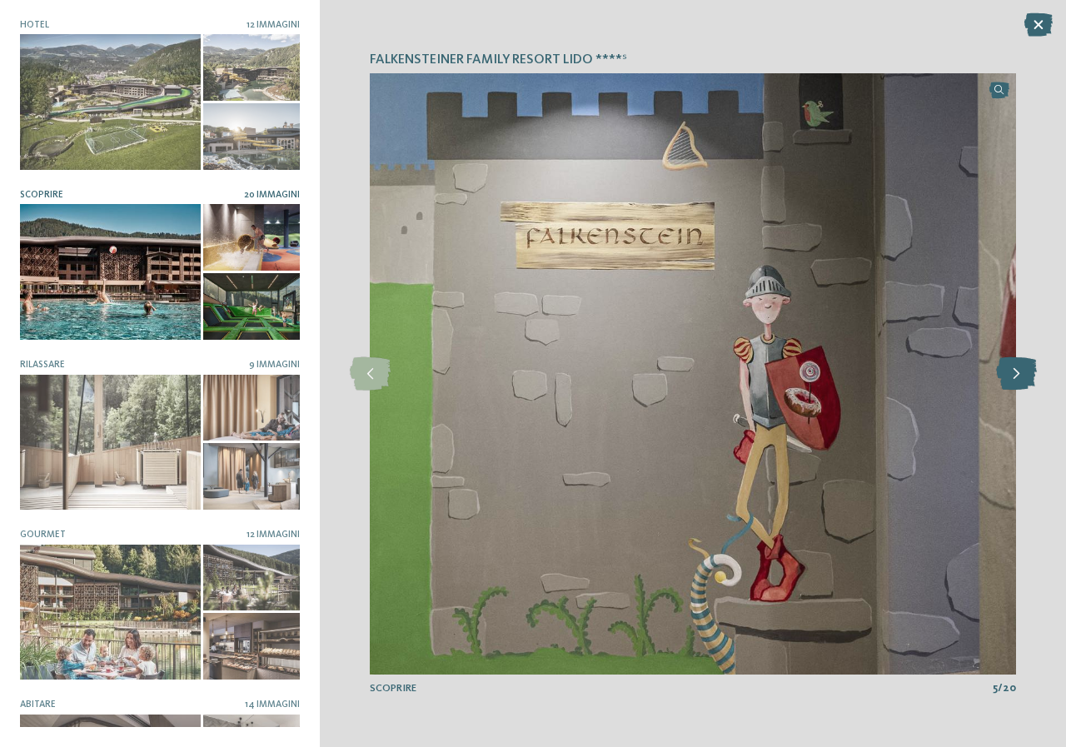
click at [1024, 371] on icon at bounding box center [1016, 373] width 41 height 33
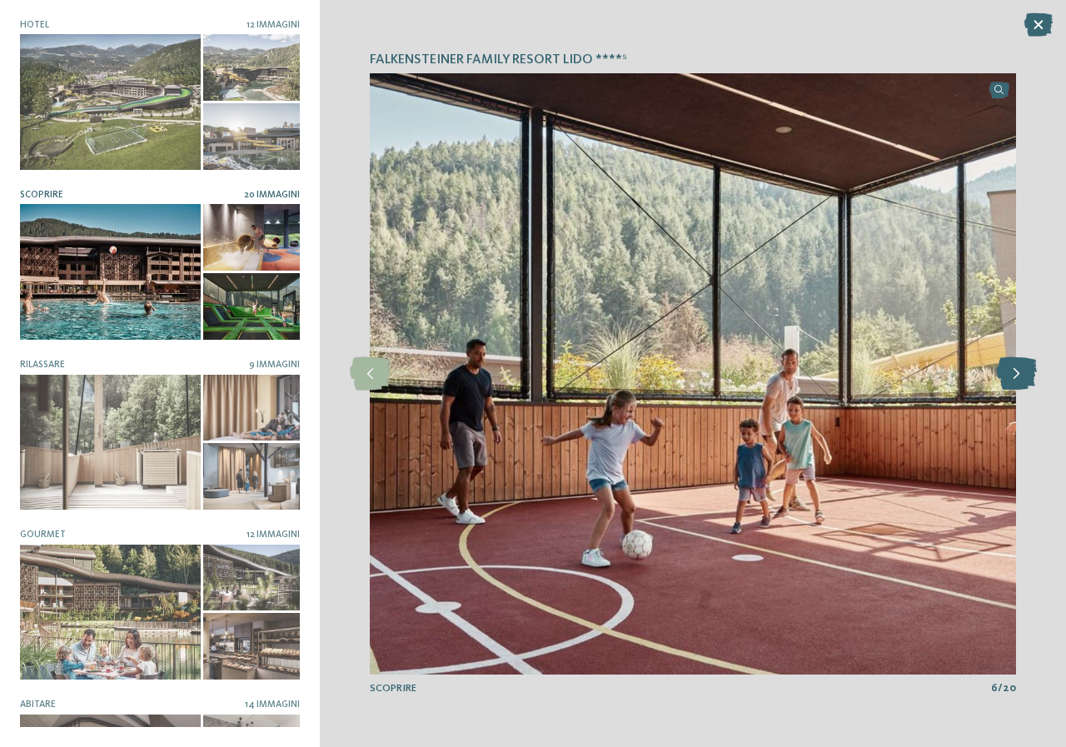
click at [1024, 371] on icon at bounding box center [1016, 373] width 41 height 33
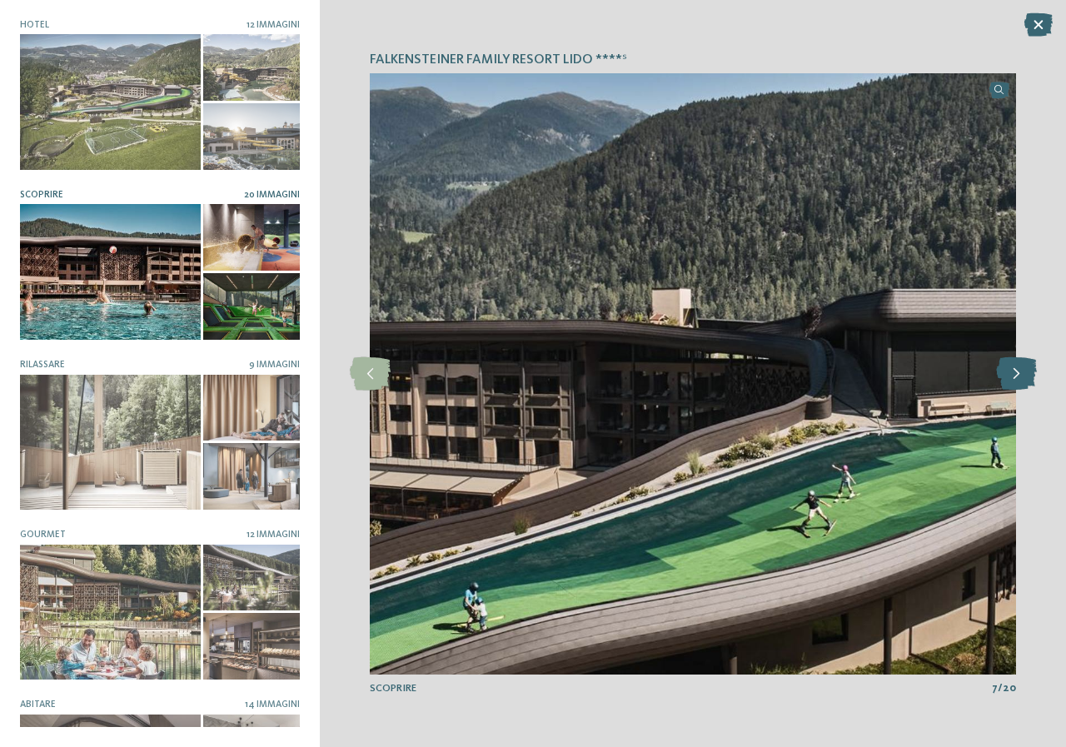
click at [1024, 371] on icon at bounding box center [1016, 373] width 41 height 33
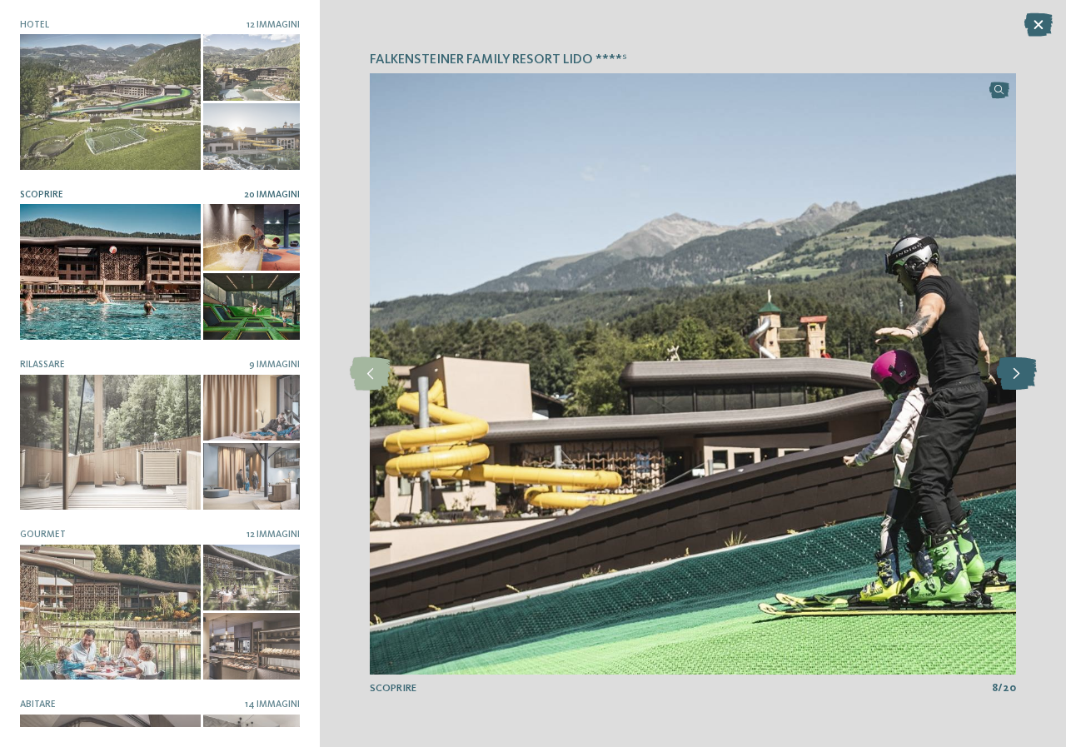
click at [1024, 371] on icon at bounding box center [1016, 373] width 41 height 33
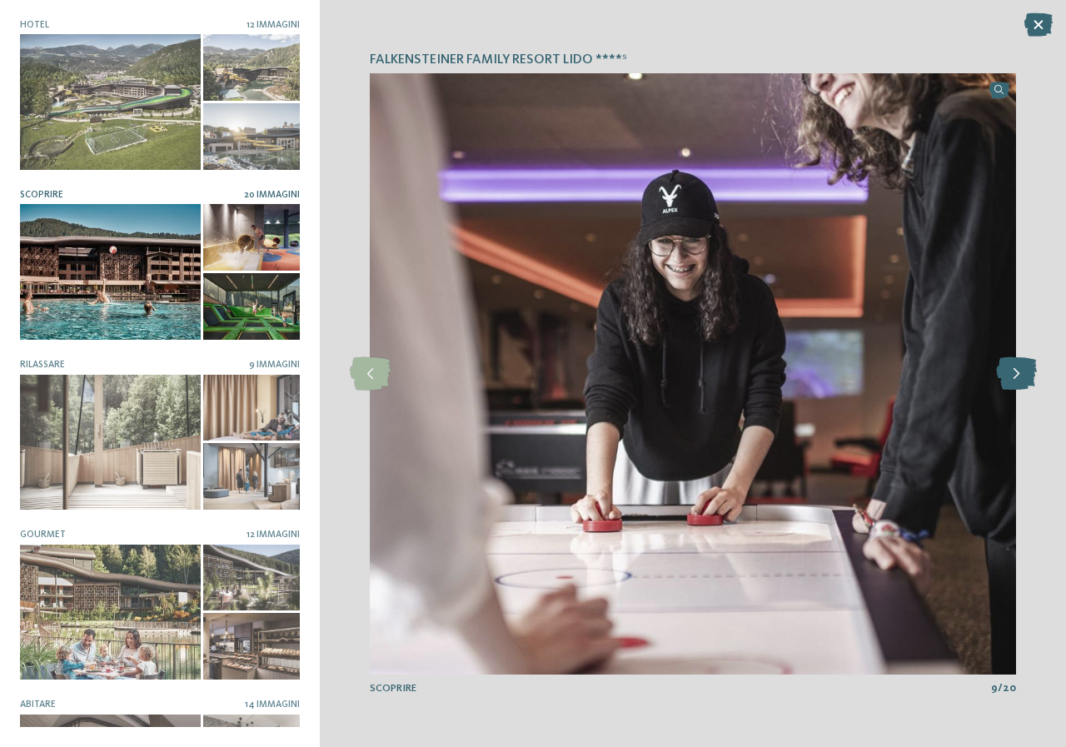
click at [1024, 371] on icon at bounding box center [1016, 373] width 41 height 33
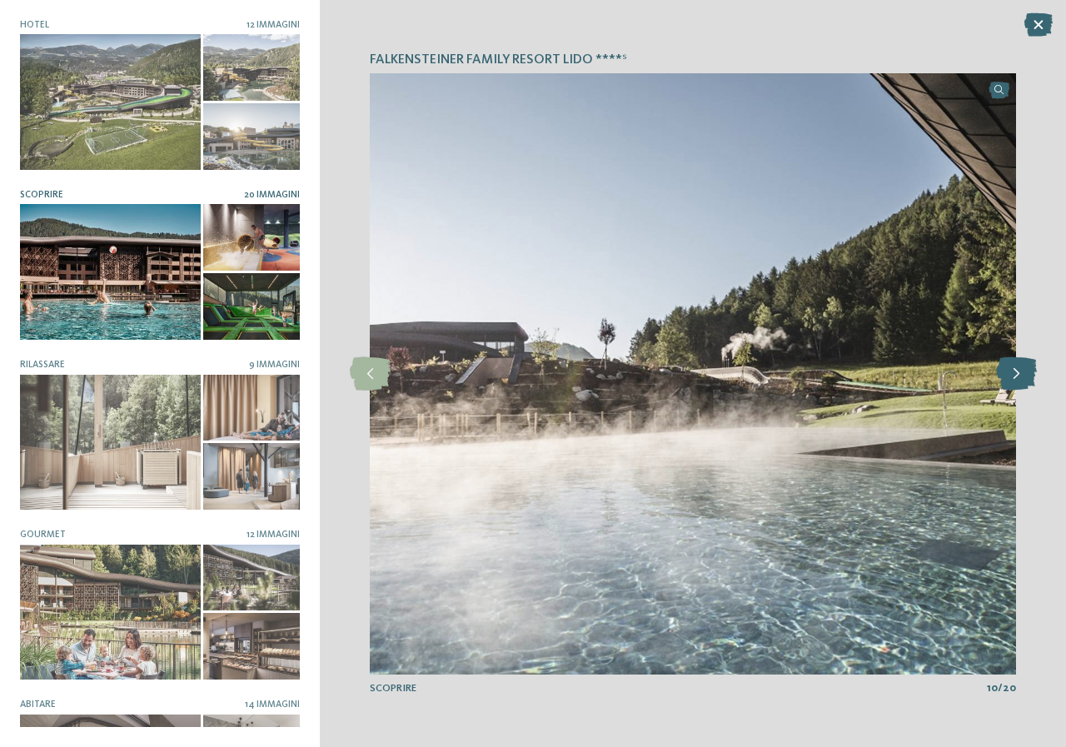
click at [1024, 371] on icon at bounding box center [1016, 373] width 41 height 33
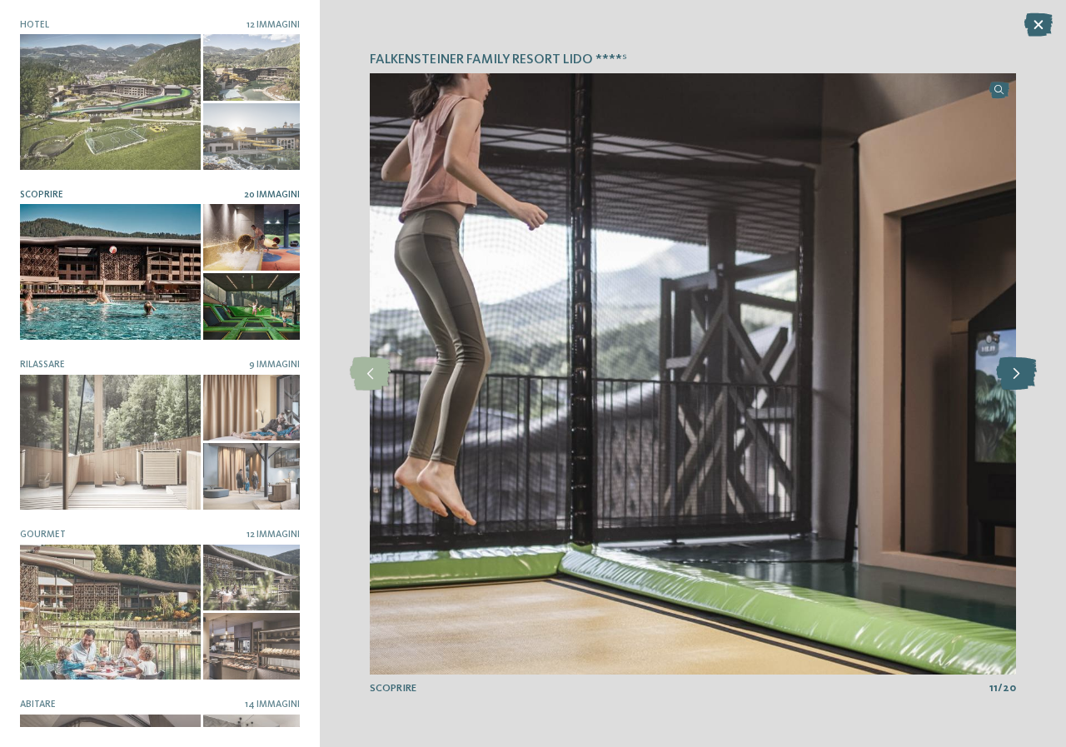
click at [1024, 371] on icon at bounding box center [1016, 373] width 41 height 33
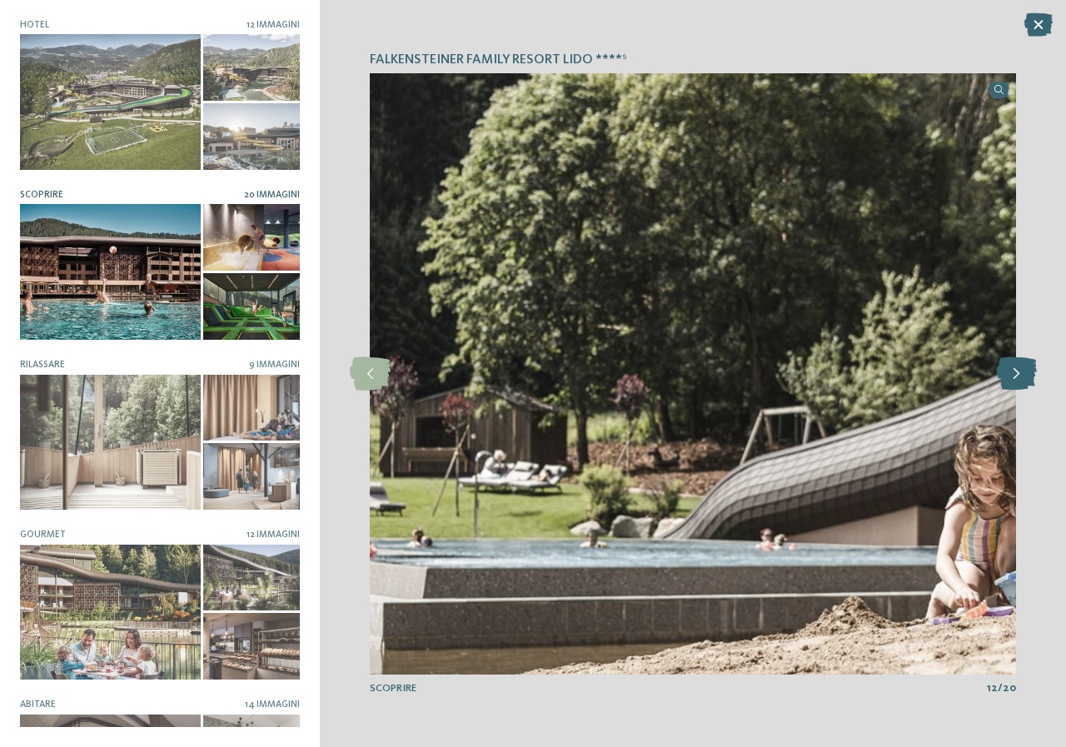
click at [1024, 371] on icon at bounding box center [1016, 373] width 41 height 33
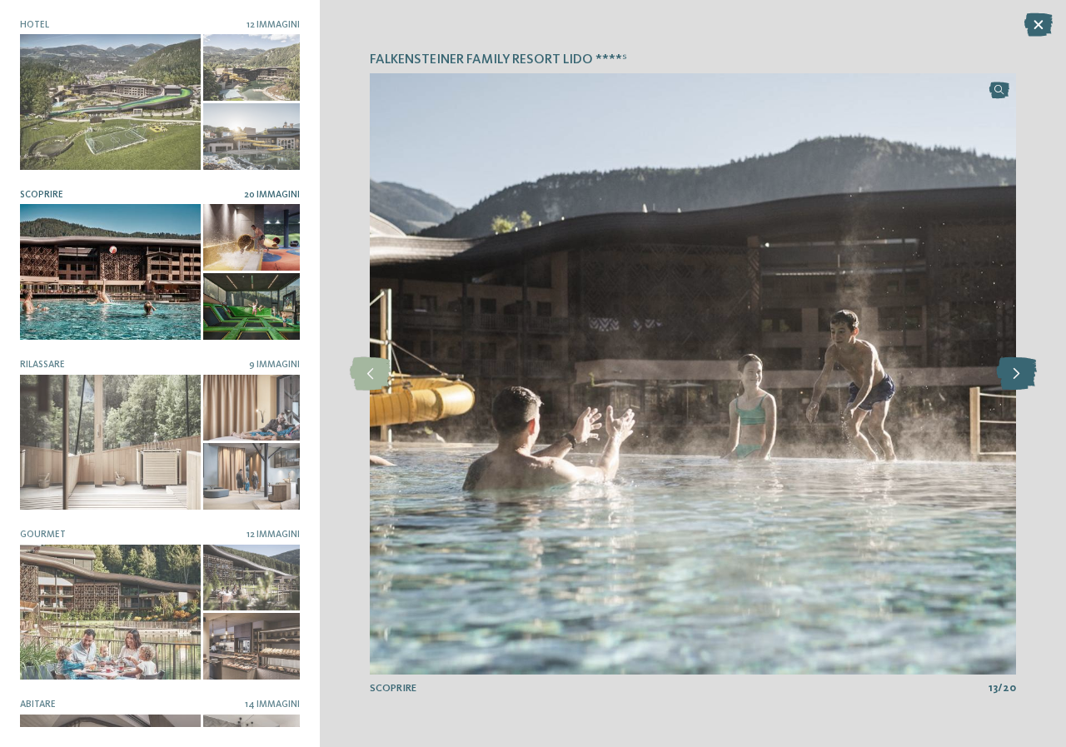
click at [1024, 371] on icon at bounding box center [1016, 373] width 41 height 33
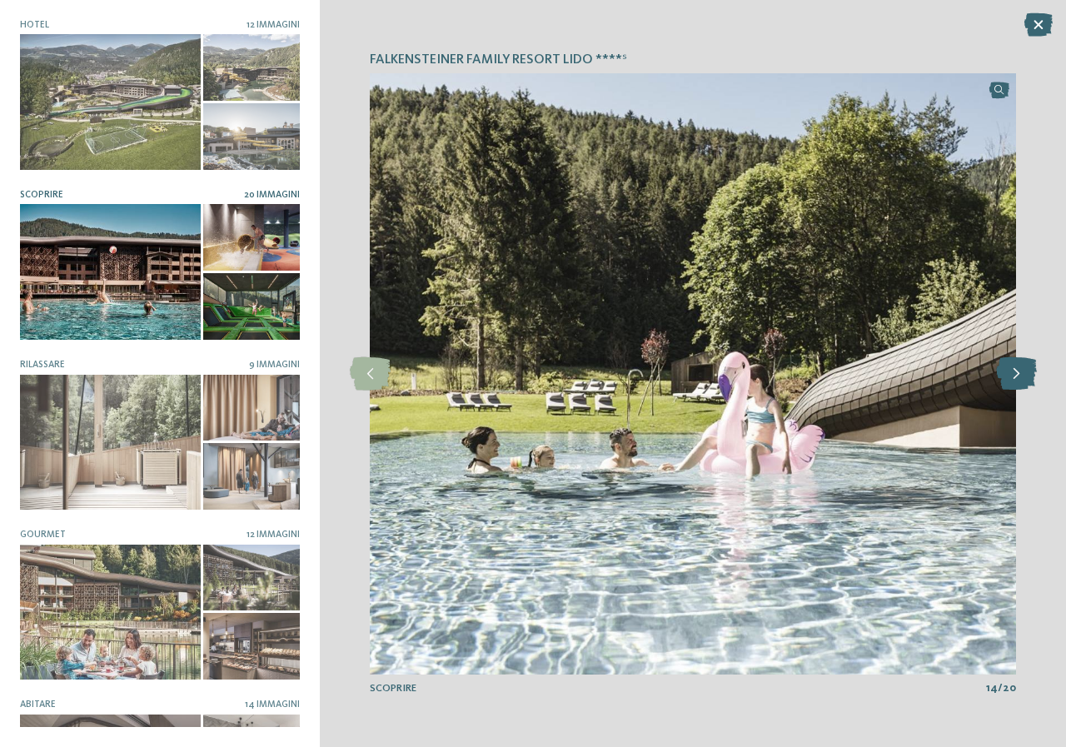
click at [1024, 371] on icon at bounding box center [1016, 373] width 41 height 33
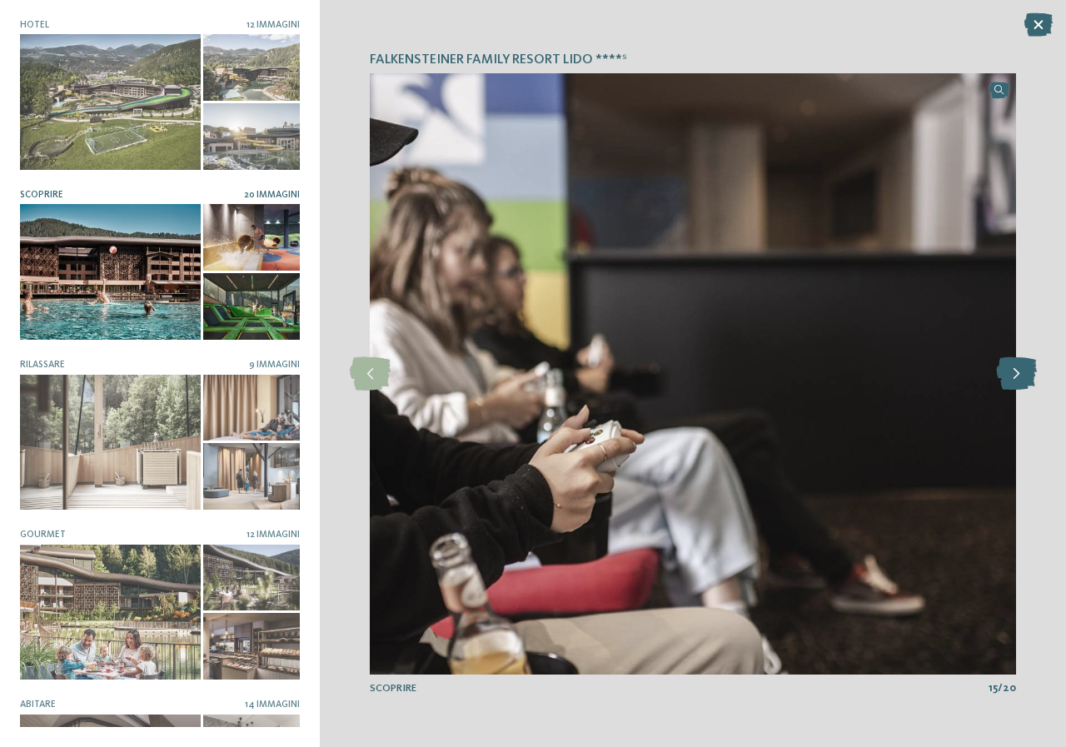
click at [1024, 371] on icon at bounding box center [1016, 373] width 41 height 33
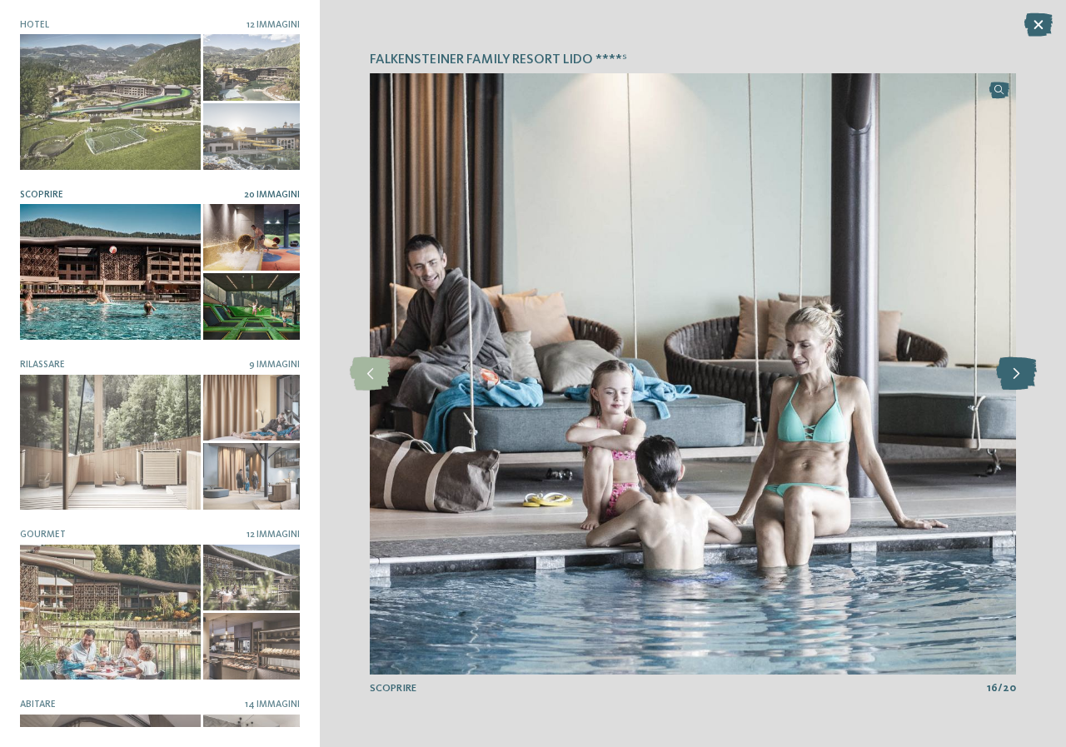
click at [1024, 371] on icon at bounding box center [1016, 373] width 41 height 33
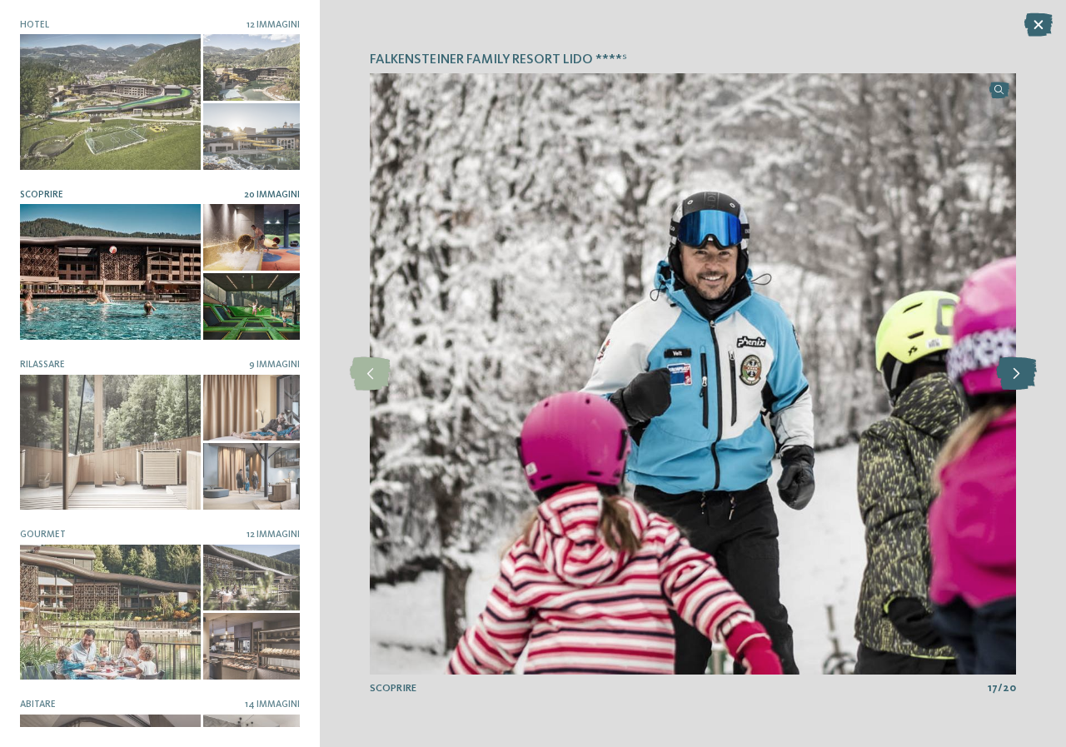
click at [1024, 371] on icon at bounding box center [1016, 373] width 41 height 33
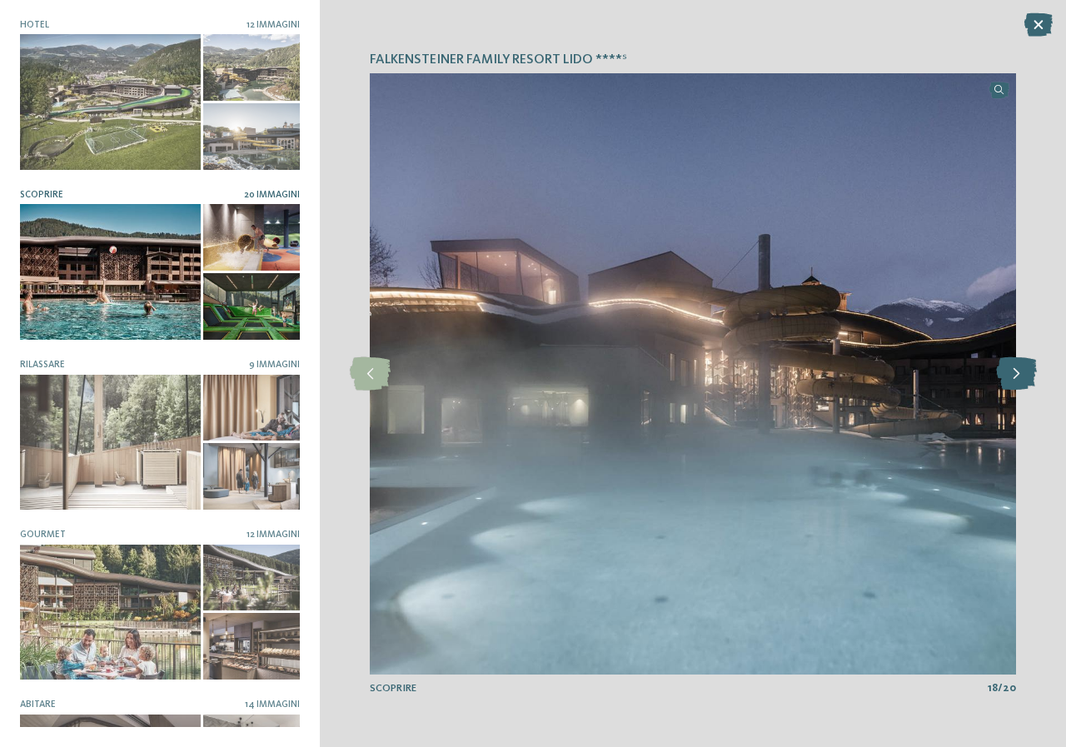
click at [1024, 371] on icon at bounding box center [1016, 373] width 41 height 33
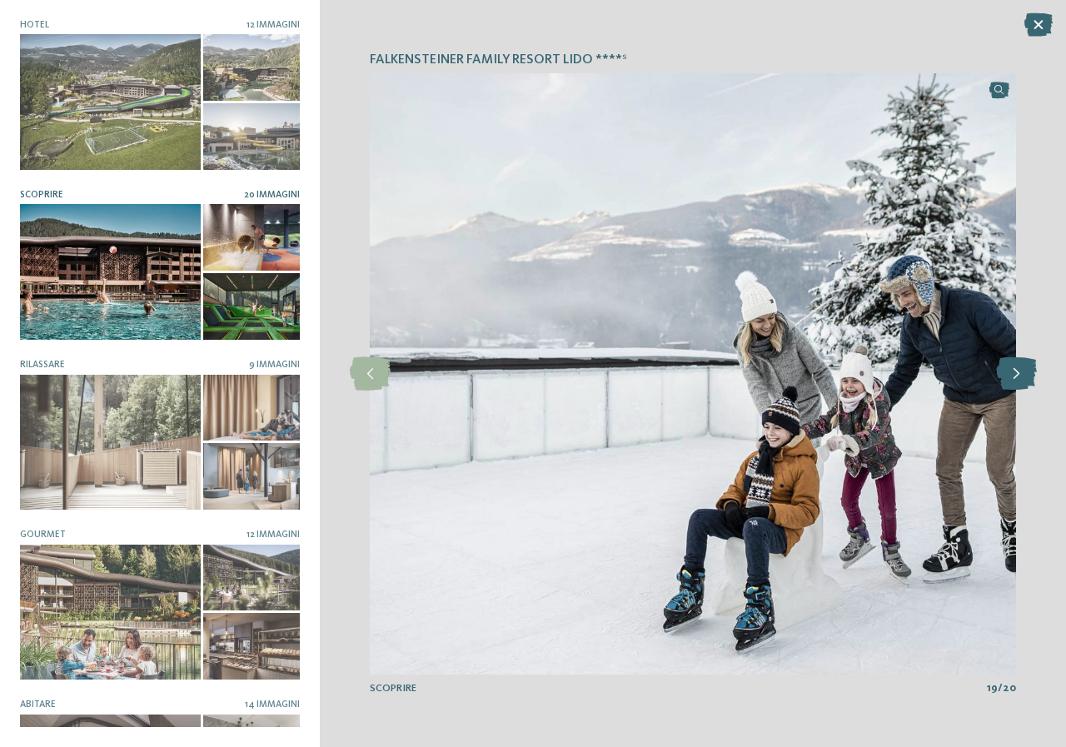
click at [1024, 371] on icon at bounding box center [1016, 373] width 41 height 33
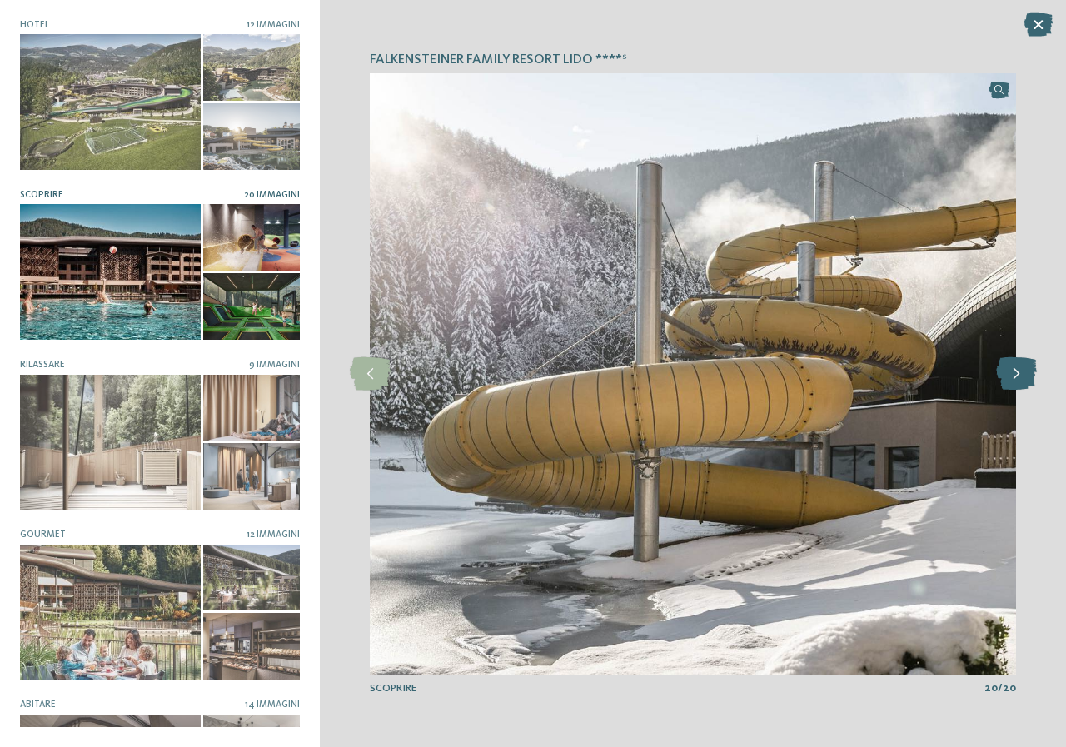
click at [1024, 371] on icon at bounding box center [1016, 373] width 41 height 33
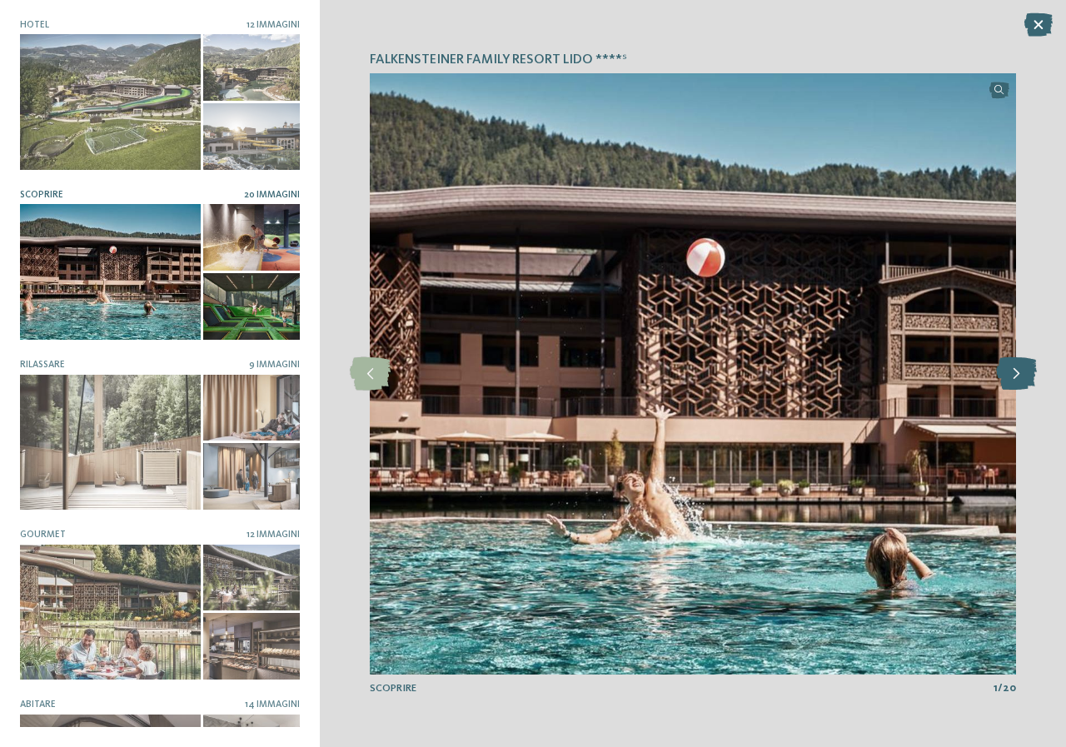
click at [1024, 371] on icon at bounding box center [1016, 373] width 41 height 33
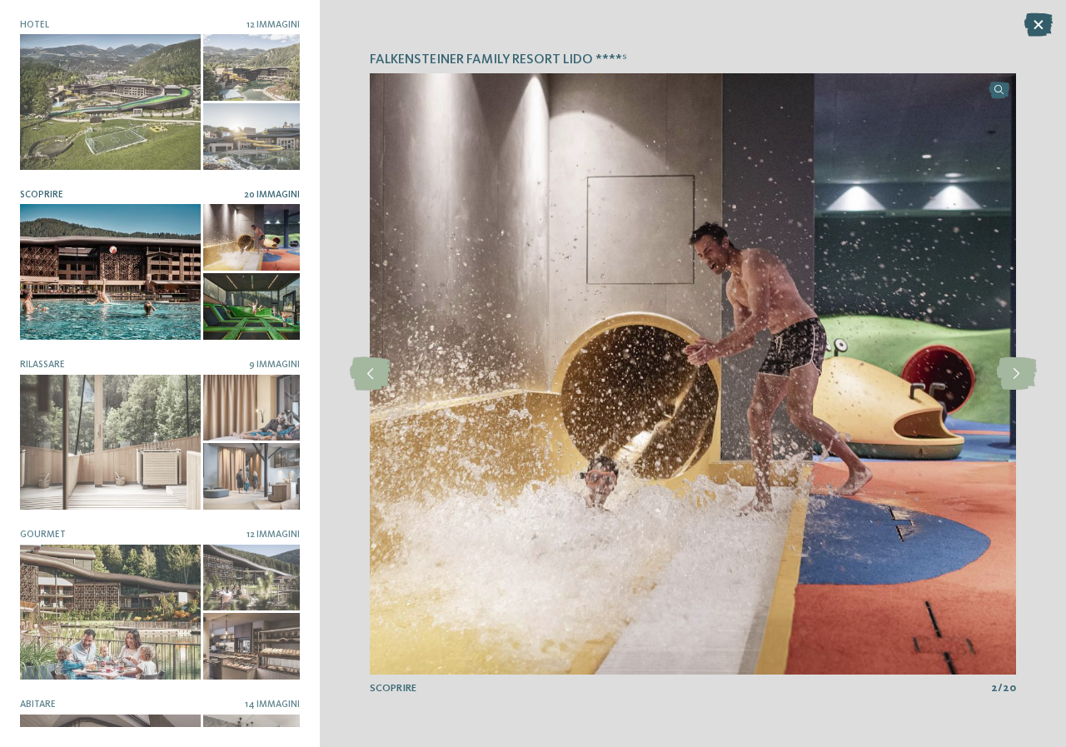
click at [1029, 21] on icon at bounding box center [1038, 24] width 28 height 23
